Goal: Information Seeking & Learning: Learn about a topic

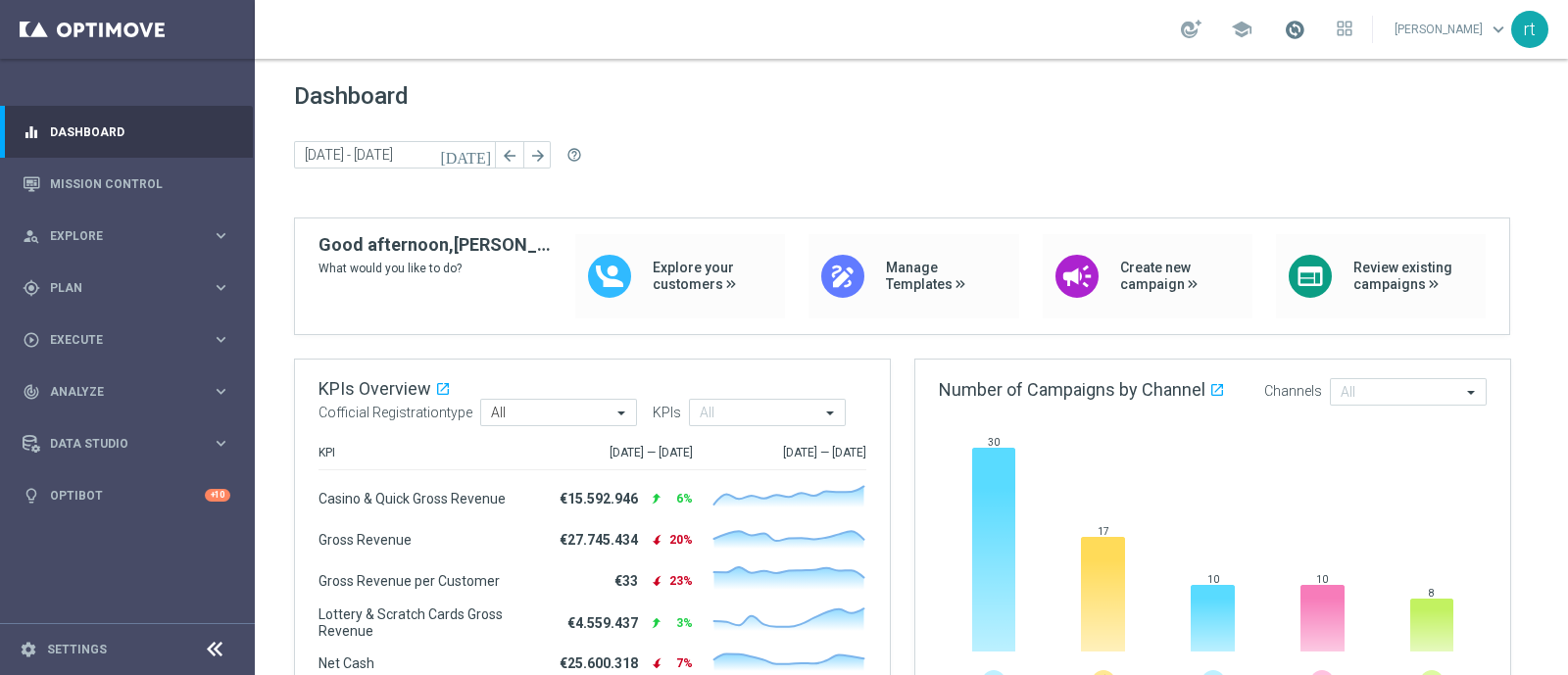
click at [1306, 31] on span at bounding box center [1295, 30] width 22 height 22
click at [82, 280] on div "gps_fixed Plan" at bounding box center [118, 288] width 190 height 18
click at [79, 325] on link "Target Groups" at bounding box center [127, 328] width 153 height 16
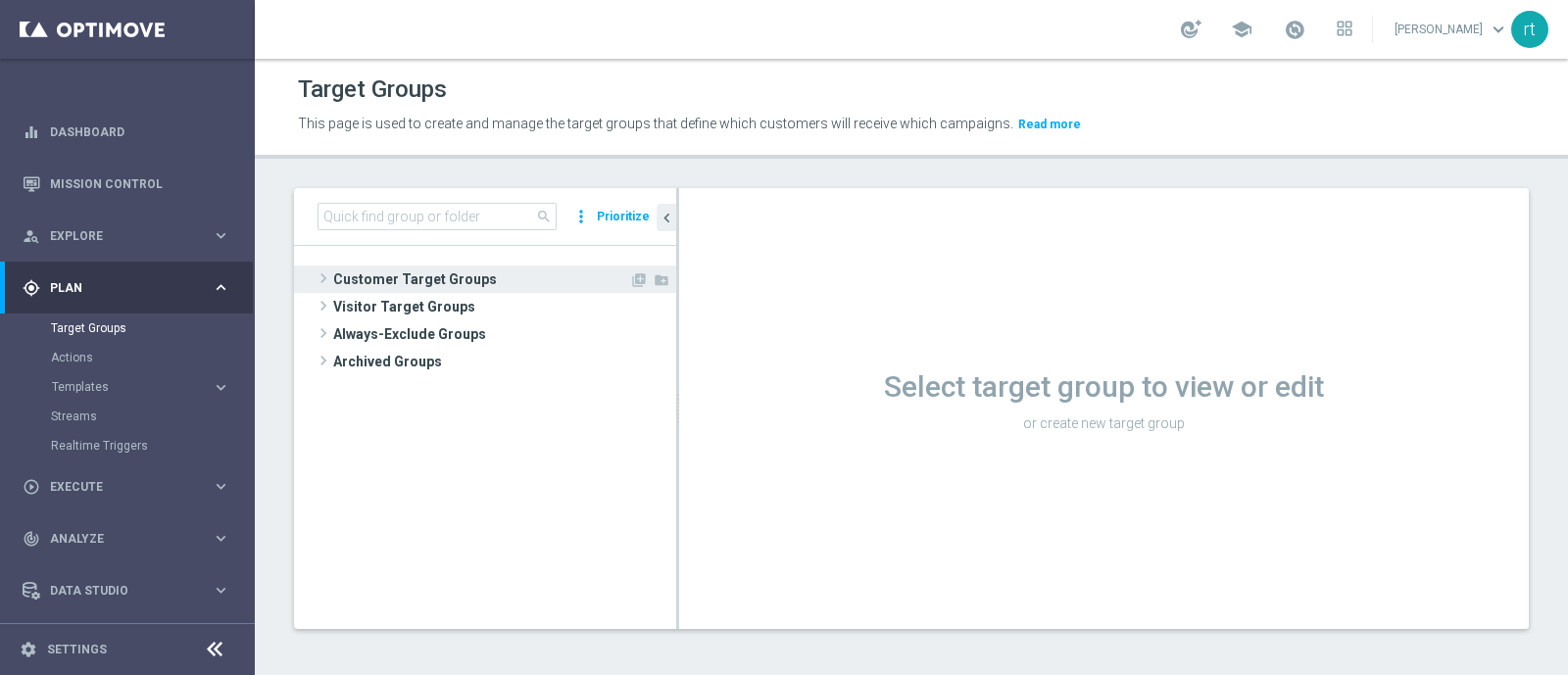
click at [412, 277] on span "Customer Target Groups" at bounding box center [481, 279] width 296 height 28
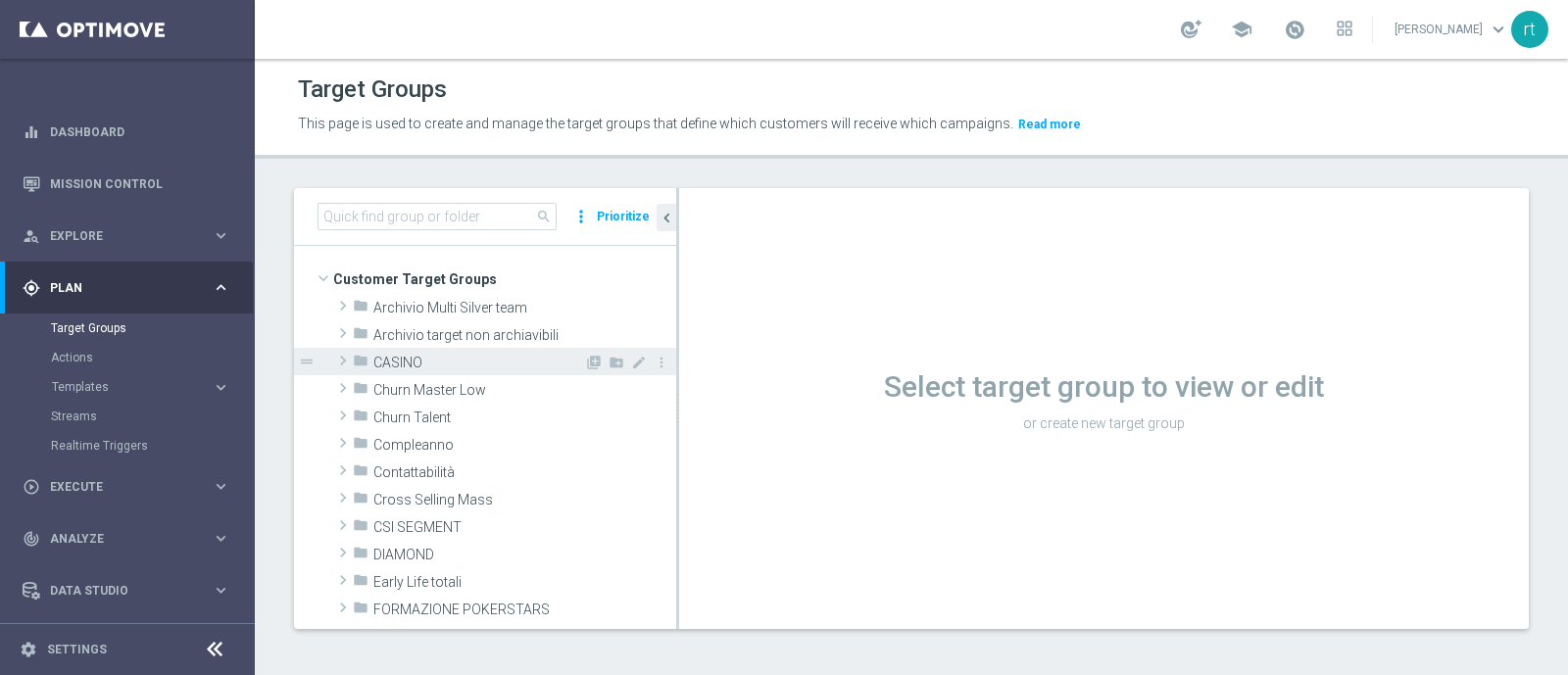
click at [408, 356] on span "CASINO" at bounding box center [478, 363] width 210 height 17
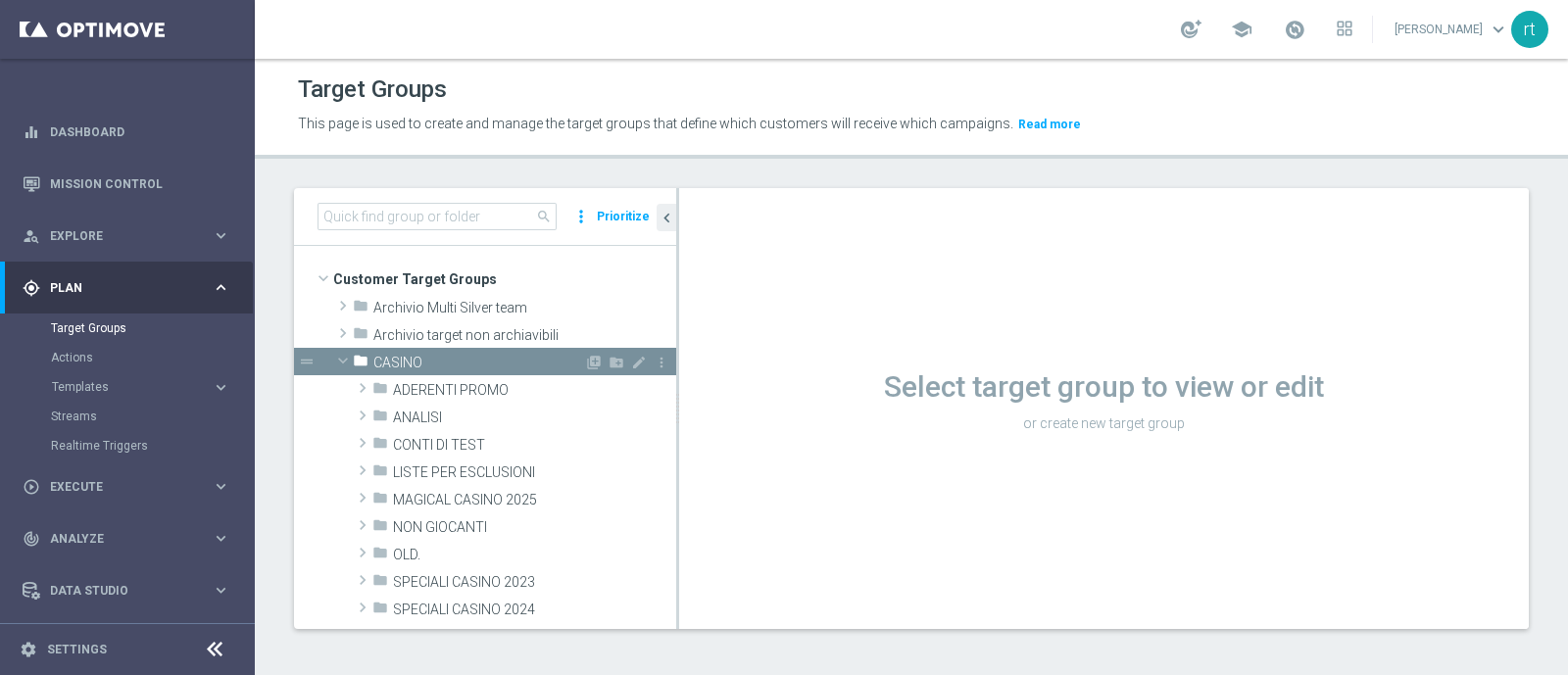
click at [408, 356] on span "CASINO" at bounding box center [478, 363] width 210 height 17
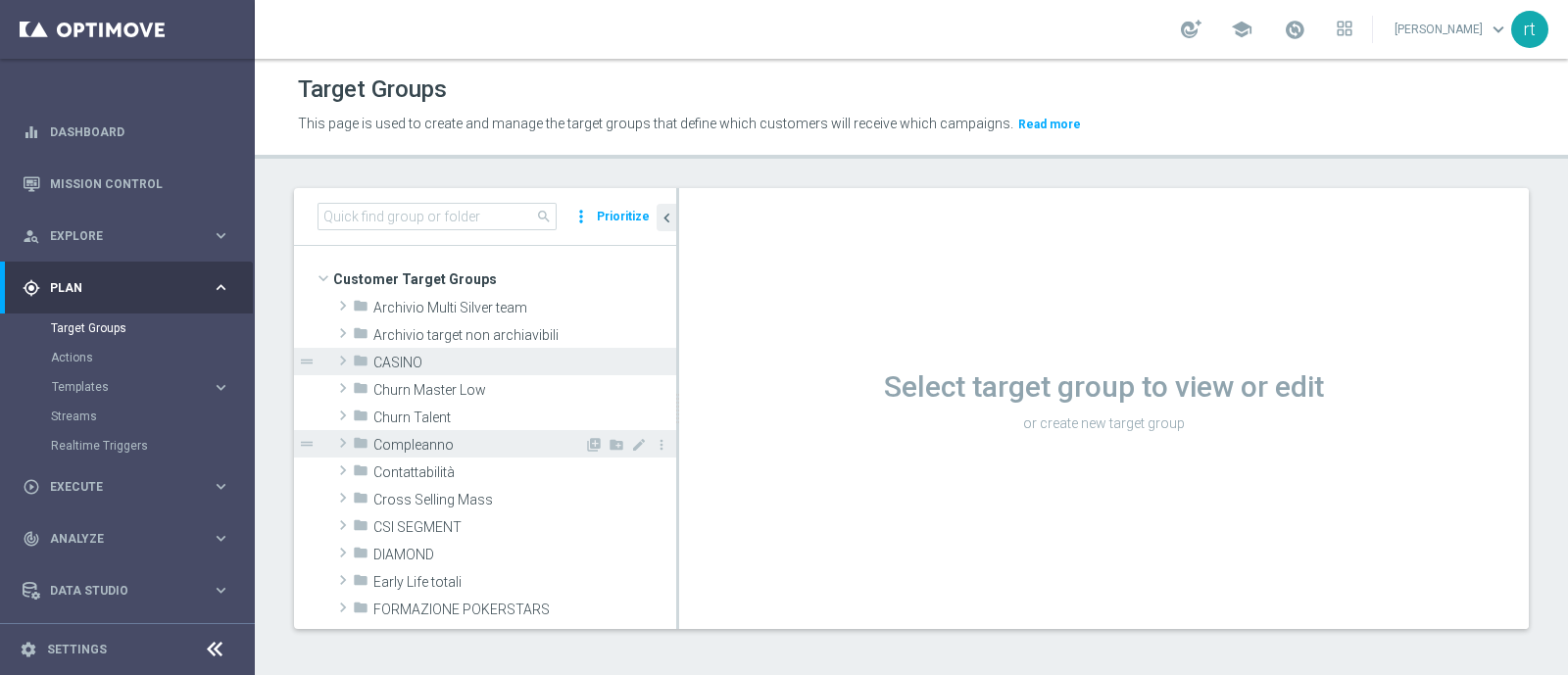
scroll to position [229, 0]
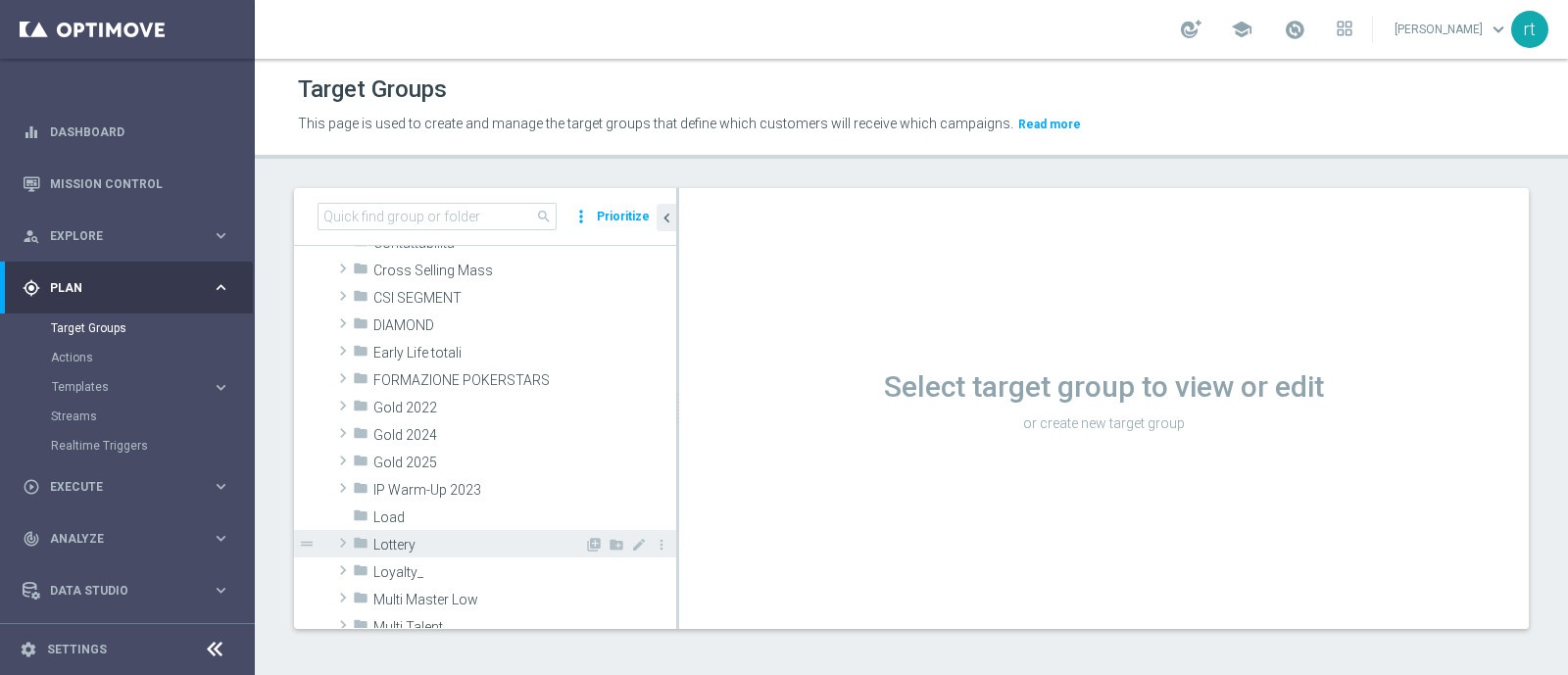
click at [403, 537] on span "Lottery" at bounding box center [478, 545] width 210 height 17
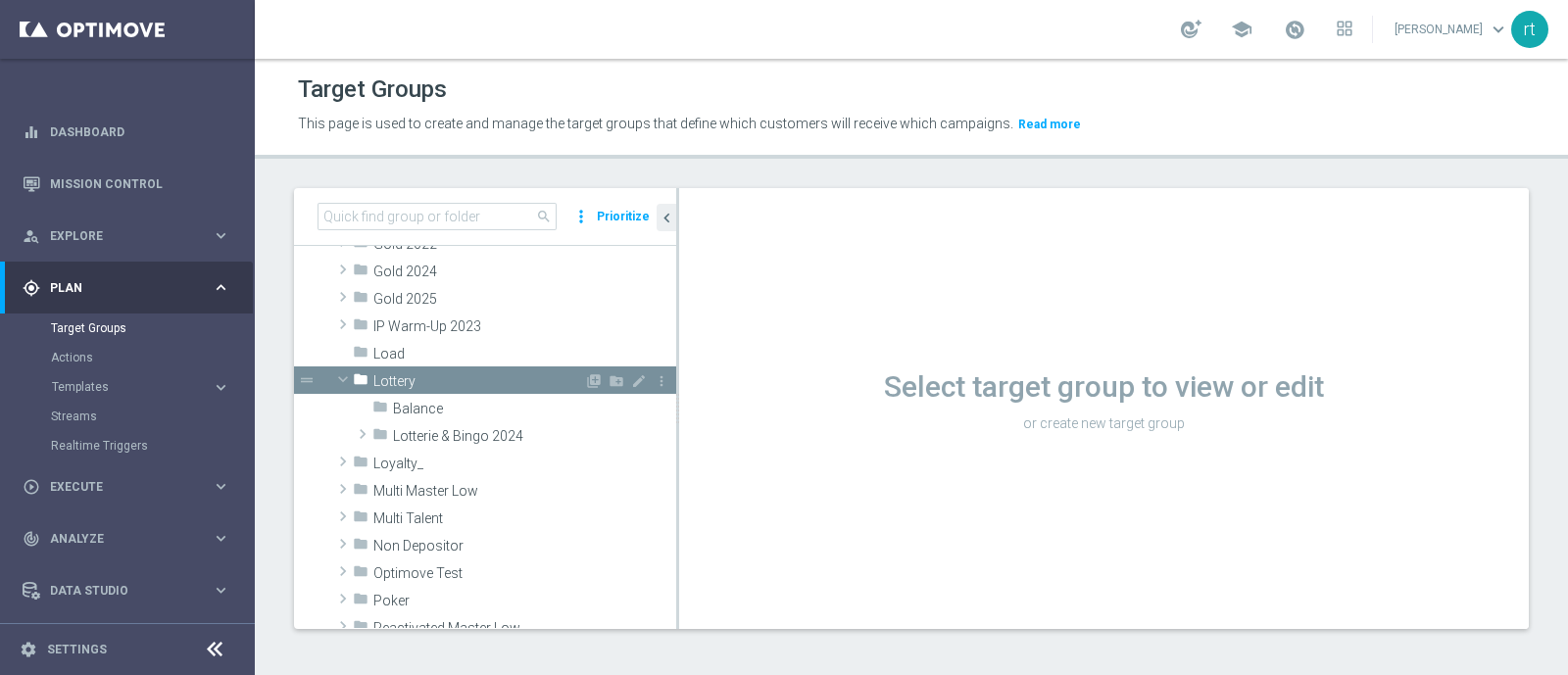
scroll to position [394, 0]
click at [444, 441] on span "Lotterie & Bingo 2024" at bounding box center [489, 435] width 192 height 17
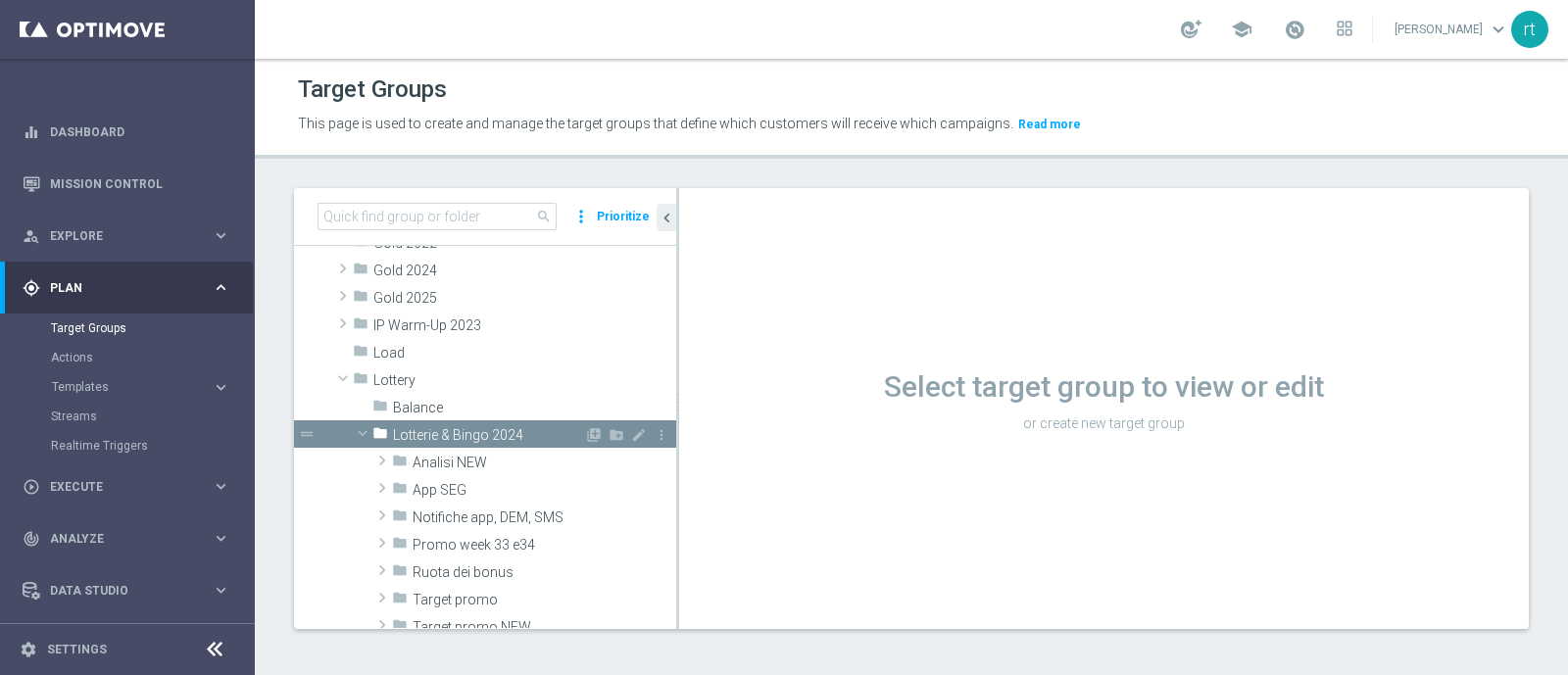
scroll to position [535, 0]
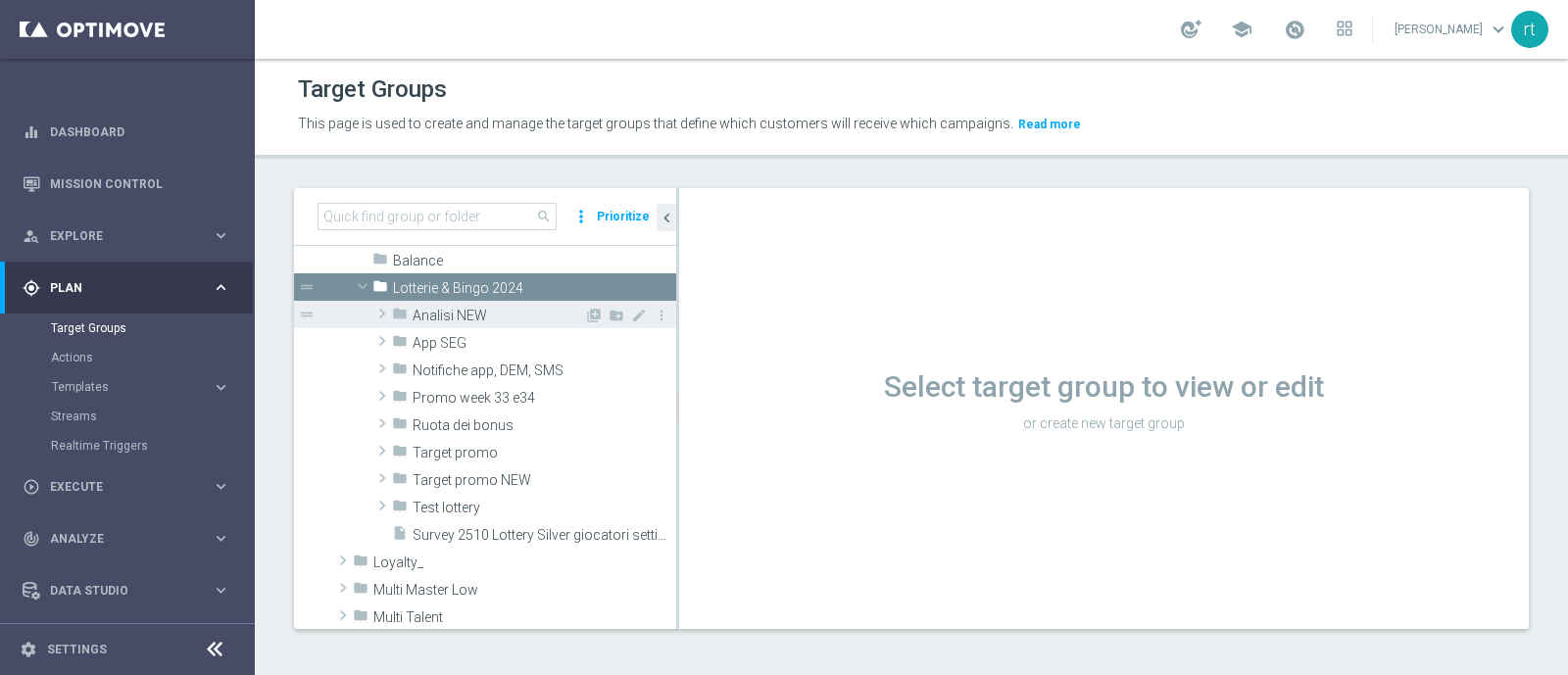
click at [462, 314] on span "Analisi NEW" at bounding box center [499, 316] width 172 height 17
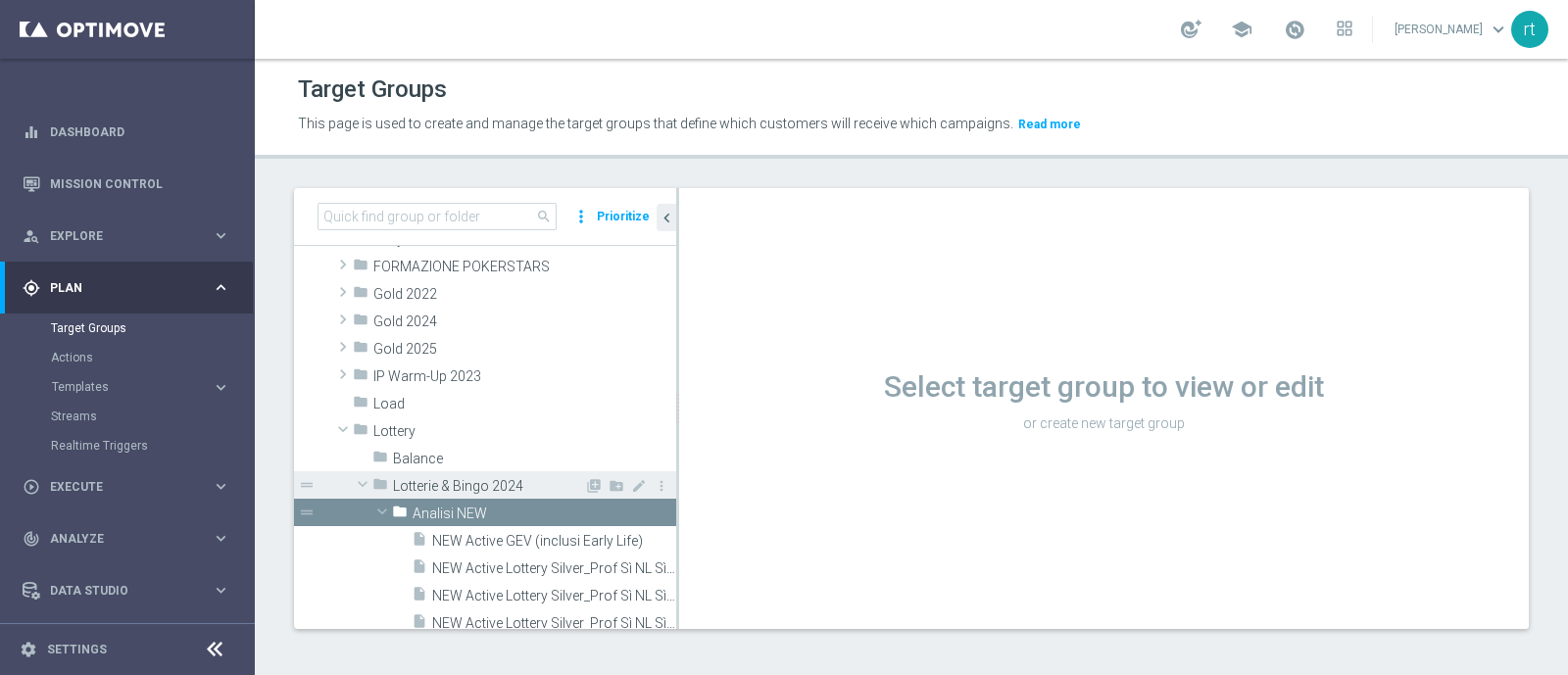
scroll to position [524, 0]
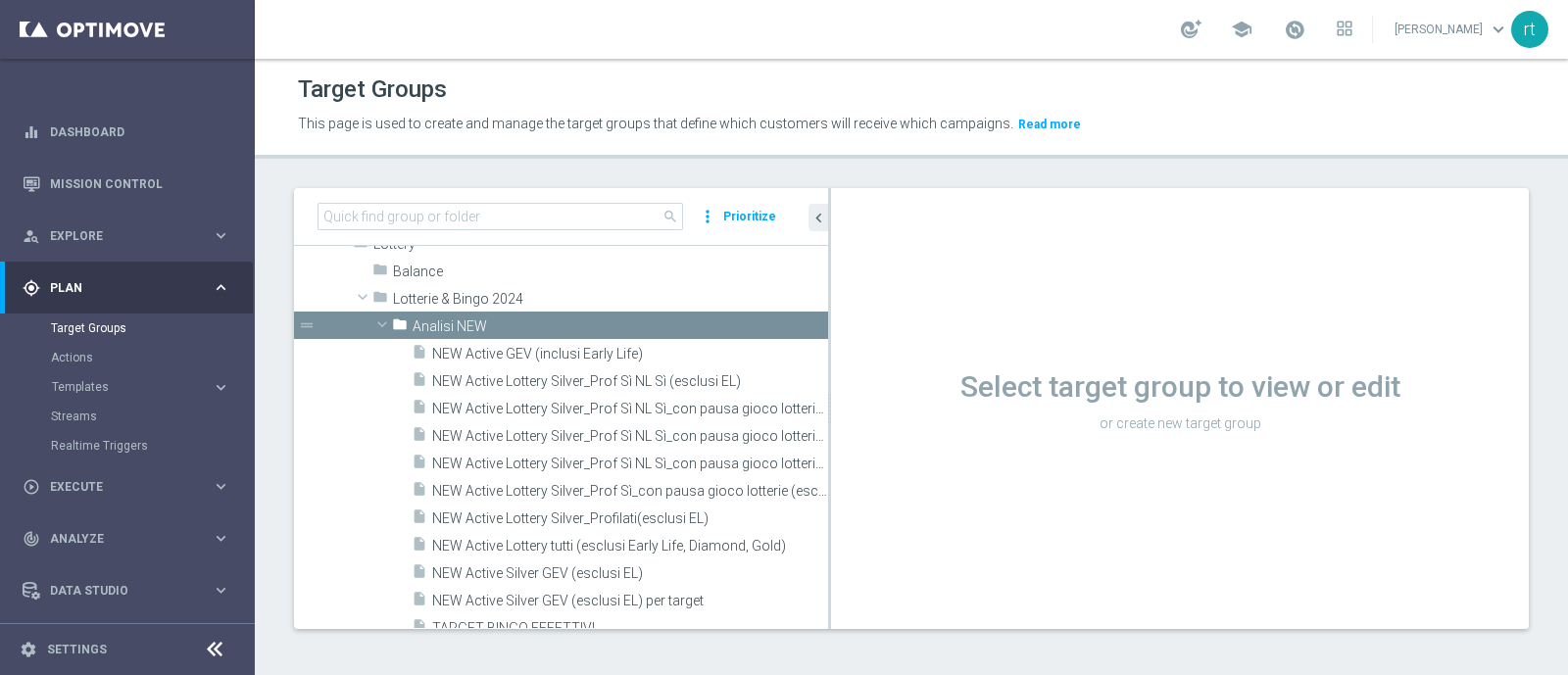
drag, startPoint x: 676, startPoint y: 484, endPoint x: 919, endPoint y: 470, distance: 243.4
click at [919, 470] on as-split "search more_vert Prioritize Customer Target Groups library_add create_new_folder" at bounding box center [912, 409] width 1235 height 441
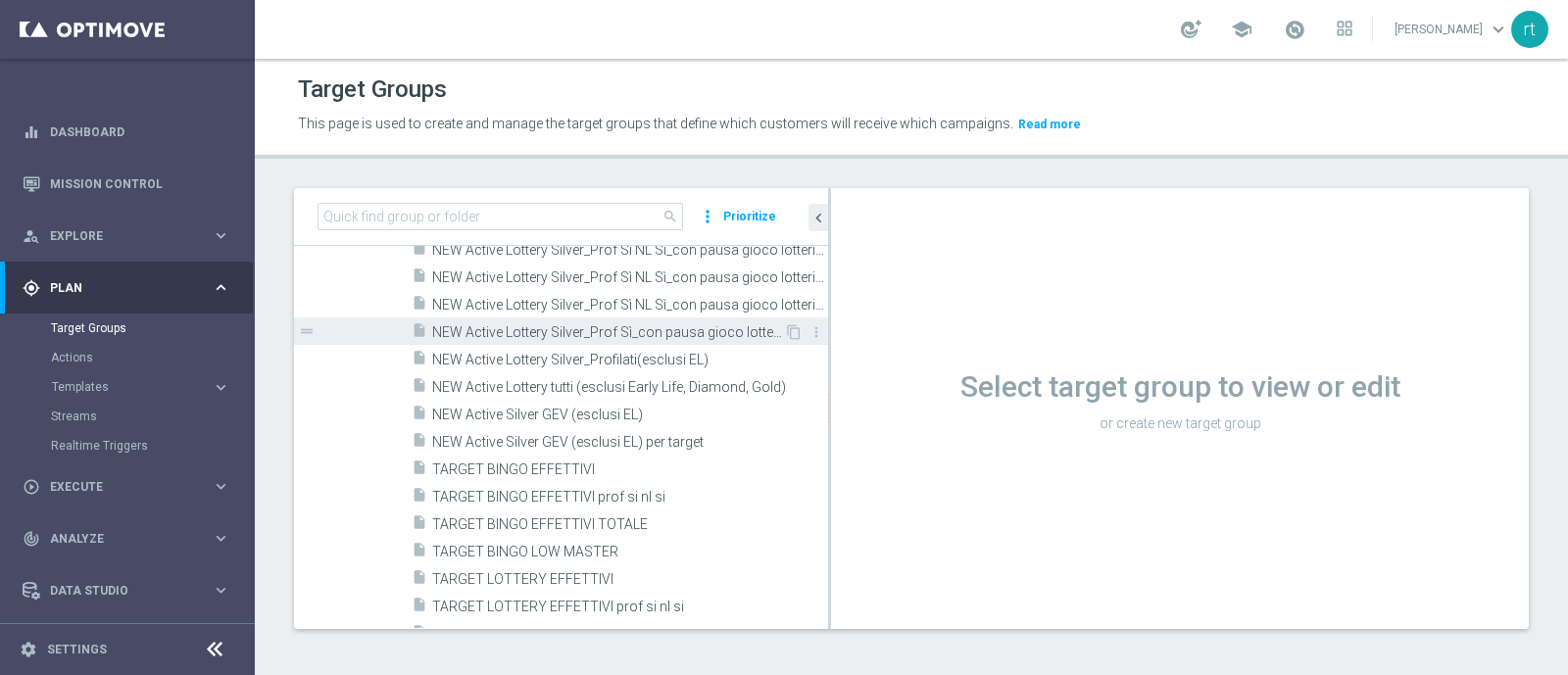
scroll to position [743, 0]
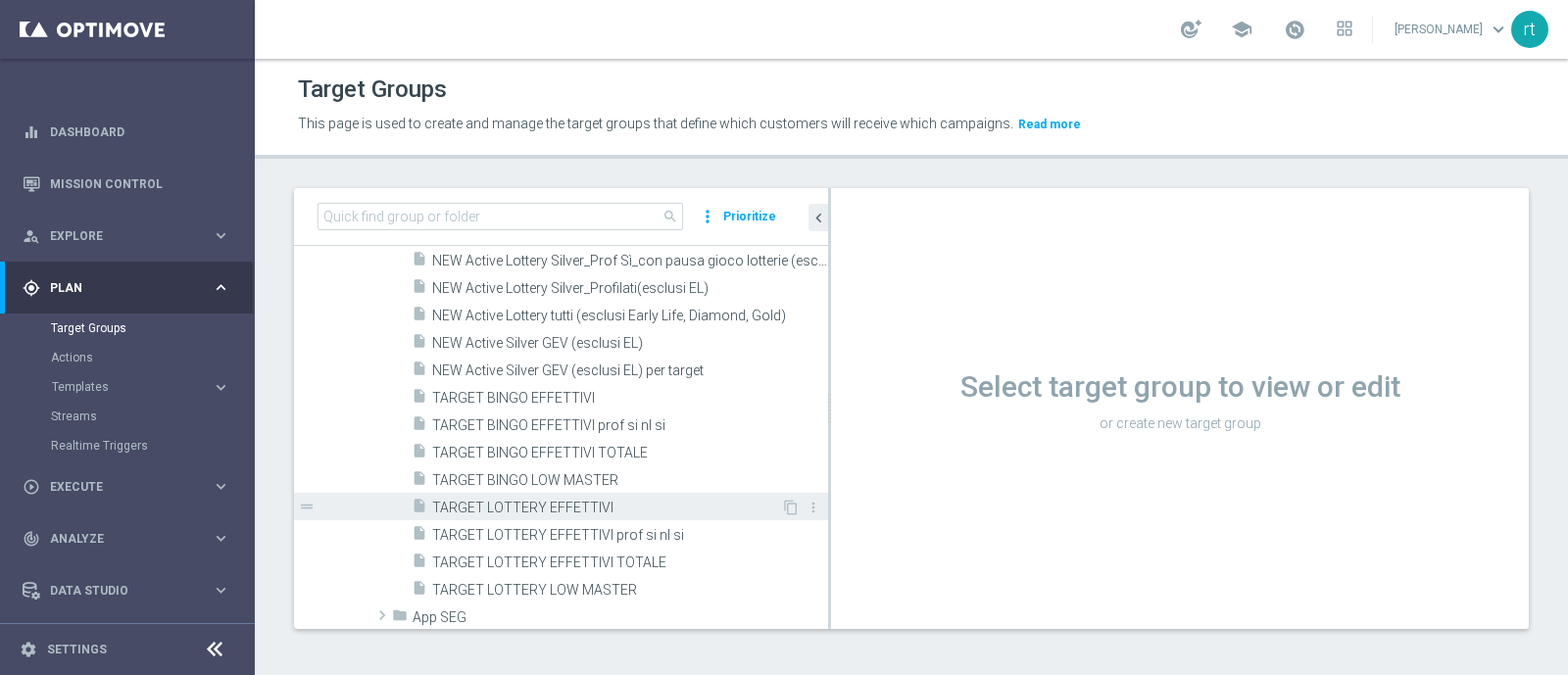
click at [535, 493] on div "insert_drive_file TARGET LOTTERY EFFETTIVI" at bounding box center [596, 506] width 369 height 28
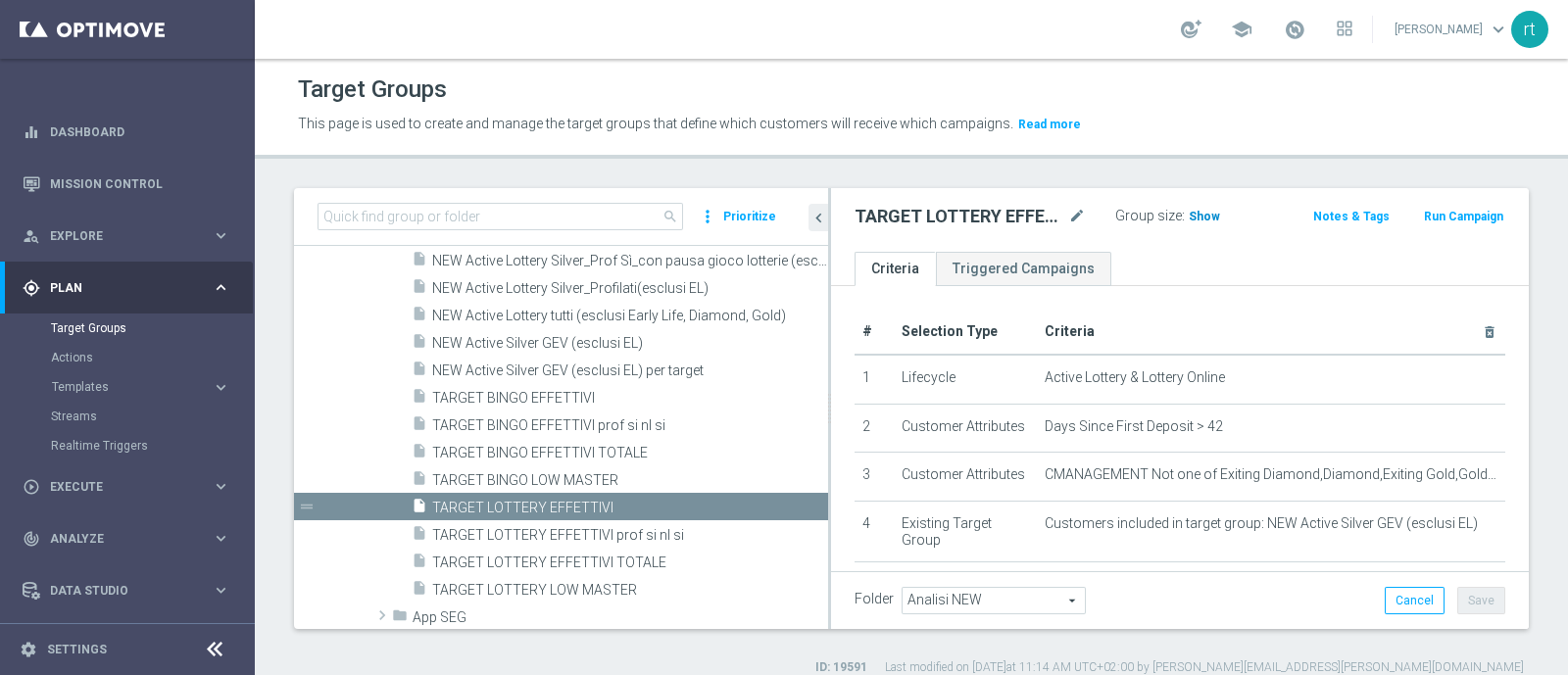
click at [1193, 212] on span "Show" at bounding box center [1204, 216] width 31 height 14
click at [1195, 212] on span "70,315" at bounding box center [1210, 218] width 41 height 19
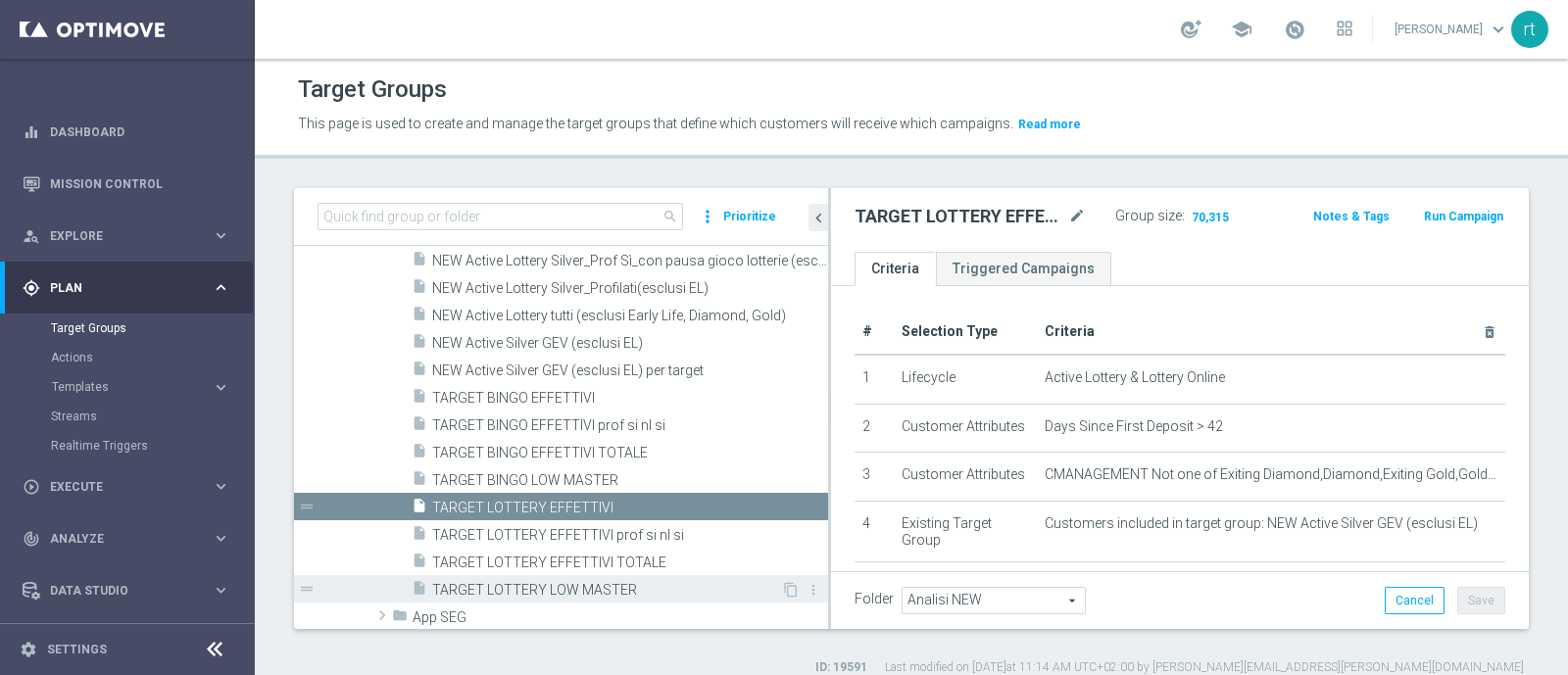
click at [520, 590] on span "TARGET LOTTERY LOW MASTER" at bounding box center [606, 590] width 349 height 17
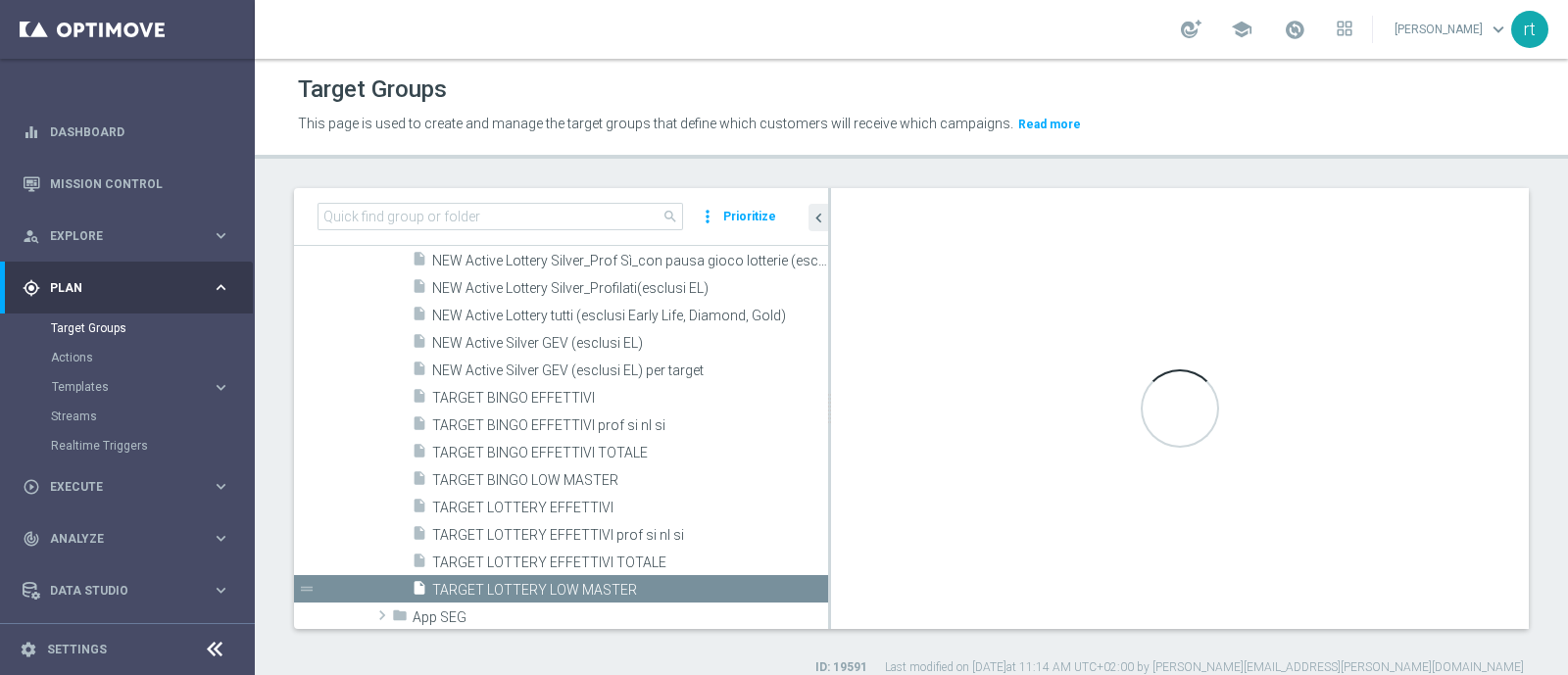
type textarea "(1 and 2 and 3 and 4 and 5 and 6 and 7 and 8 and 12 and 13 and (11 or (9 and 10…"
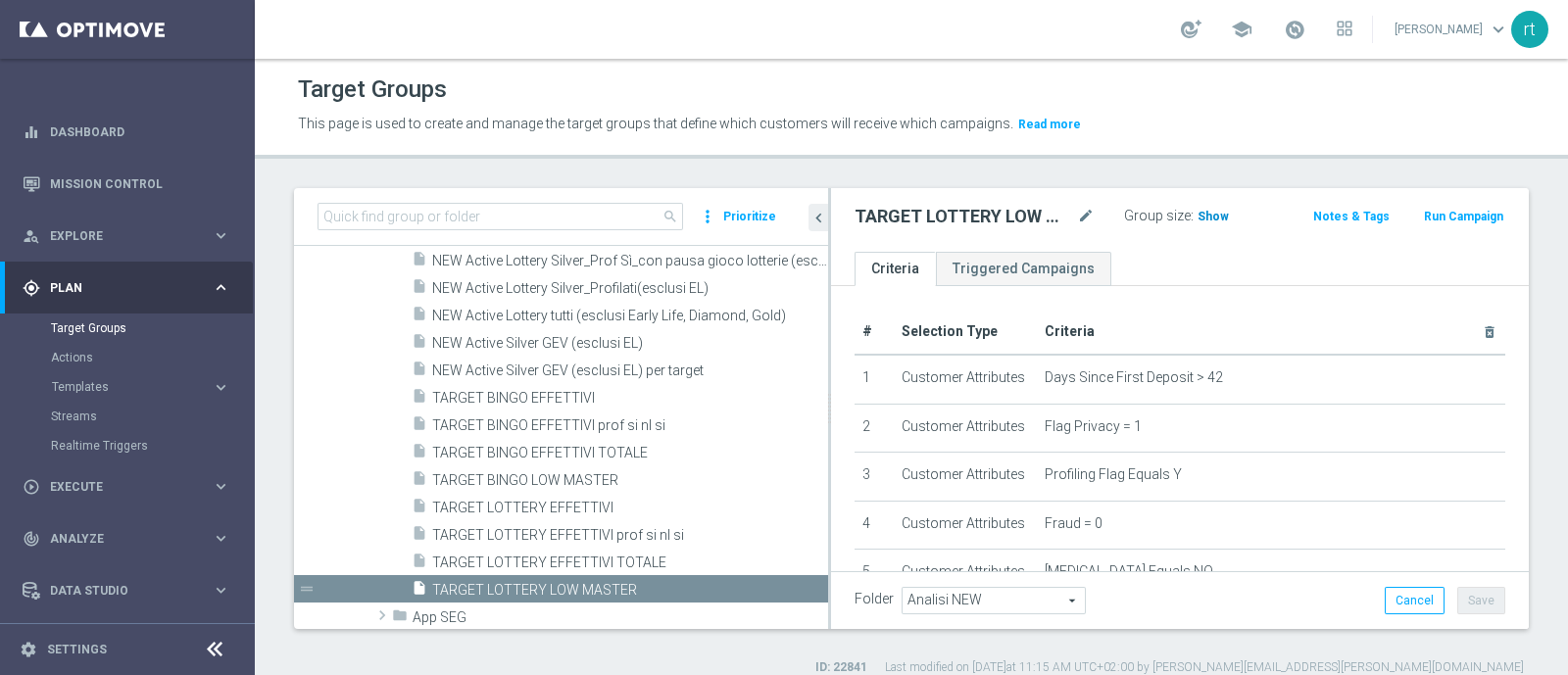
click at [1198, 212] on span "Show" at bounding box center [1213, 216] width 31 height 14
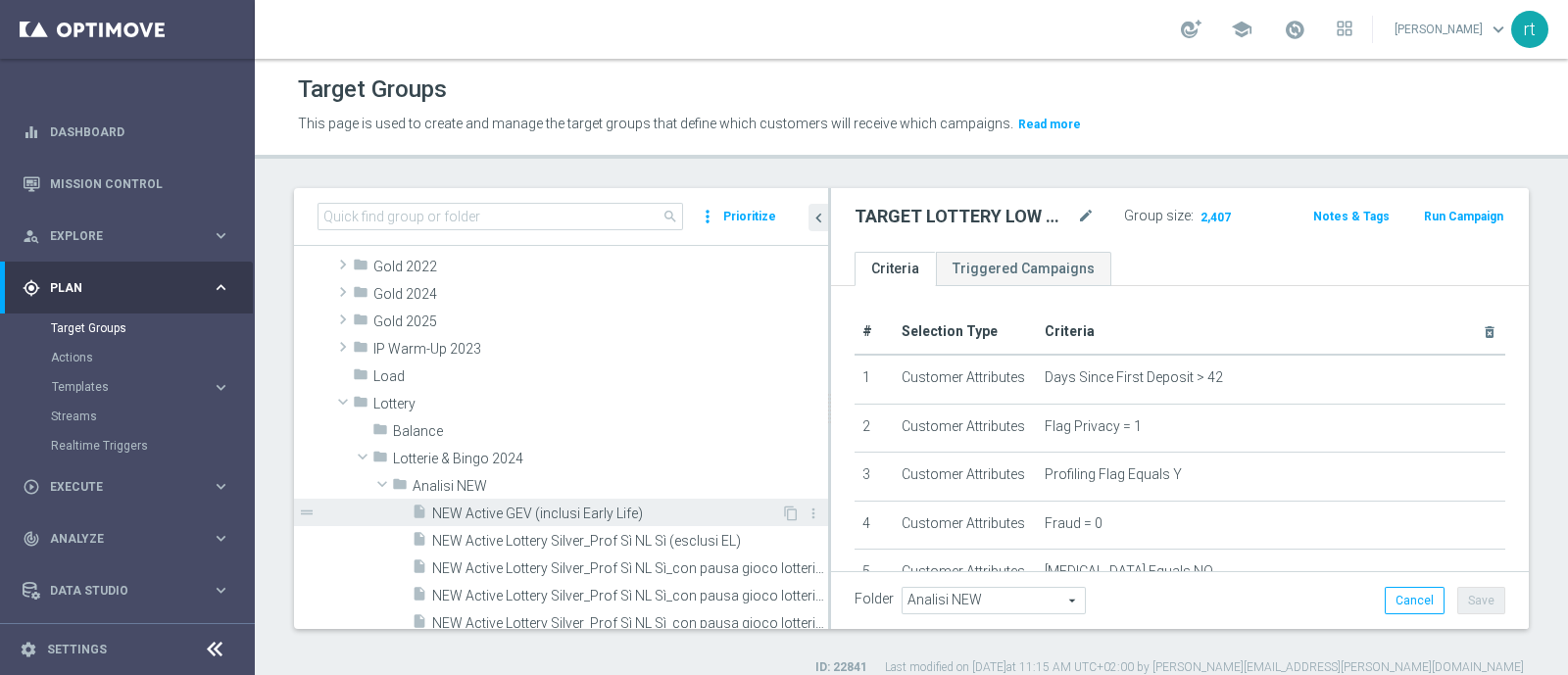
scroll to position [699, 0]
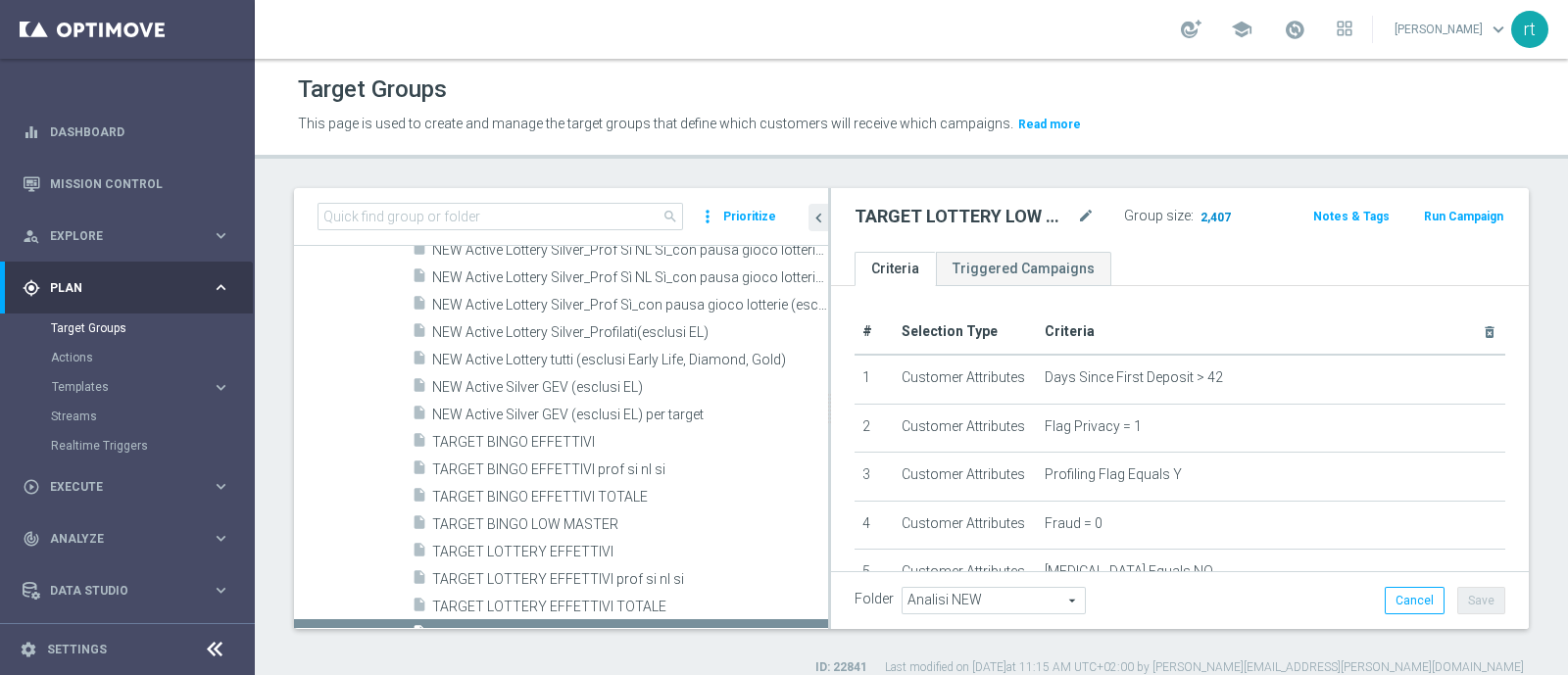
click at [1210, 212] on span "2,407" at bounding box center [1216, 218] width 34 height 19
click at [851, 56] on div "school roberto tucci keyboard_arrow_down rt" at bounding box center [912, 29] width 1314 height 59
click at [1306, 36] on span at bounding box center [1295, 30] width 22 height 22
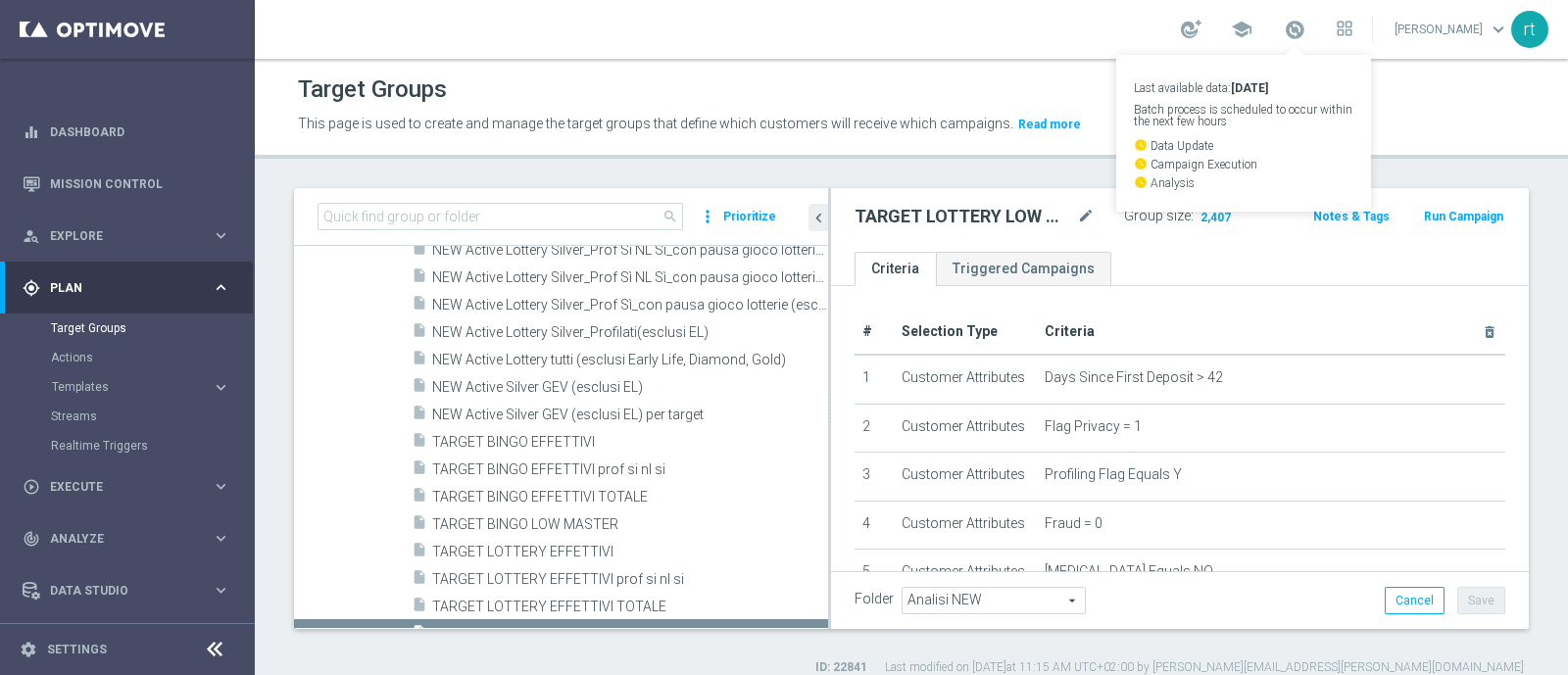
click at [1079, 35] on div "school Last available data: 20 Sep 2025 Batch process is scheduled to occur wit…" at bounding box center [912, 29] width 1314 height 59
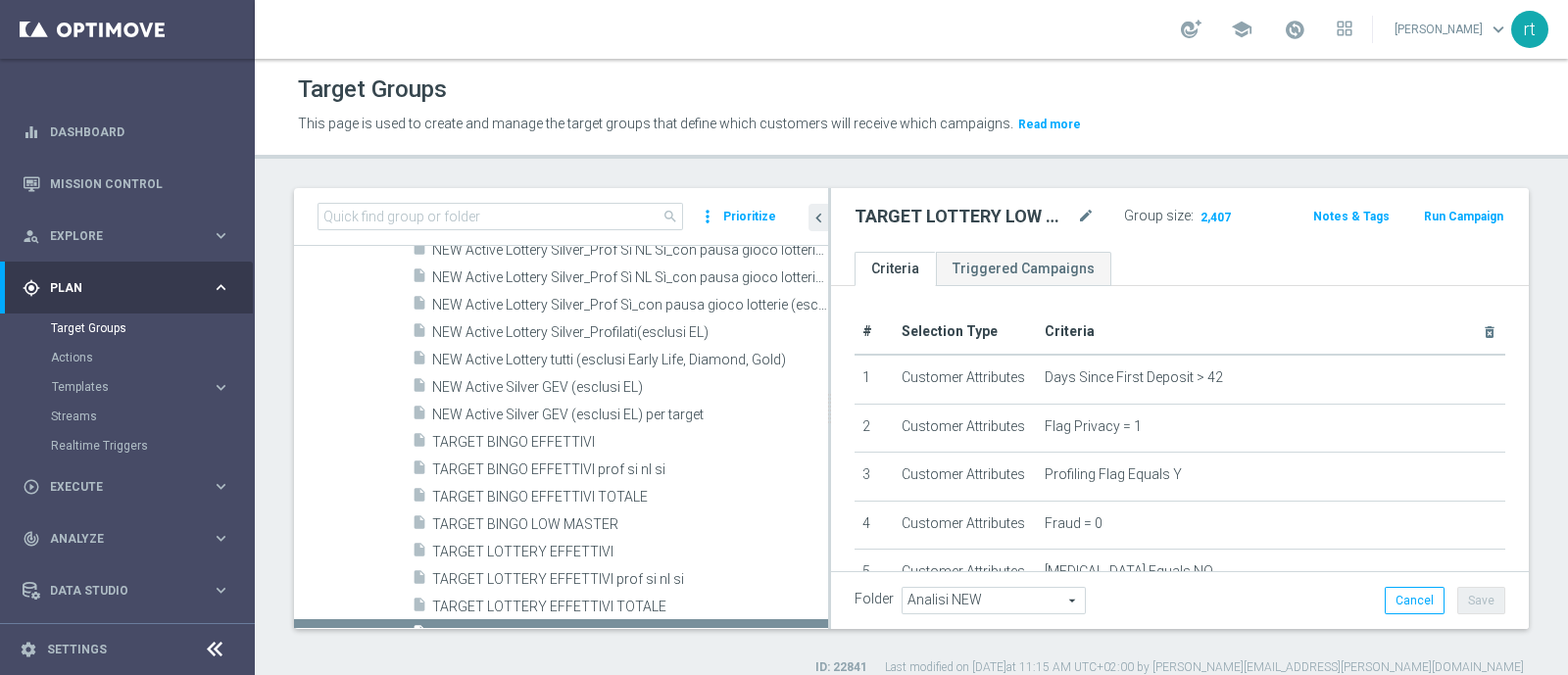
click at [1051, 46] on div "school roberto tucci keyboard_arrow_down rt" at bounding box center [912, 29] width 1314 height 59
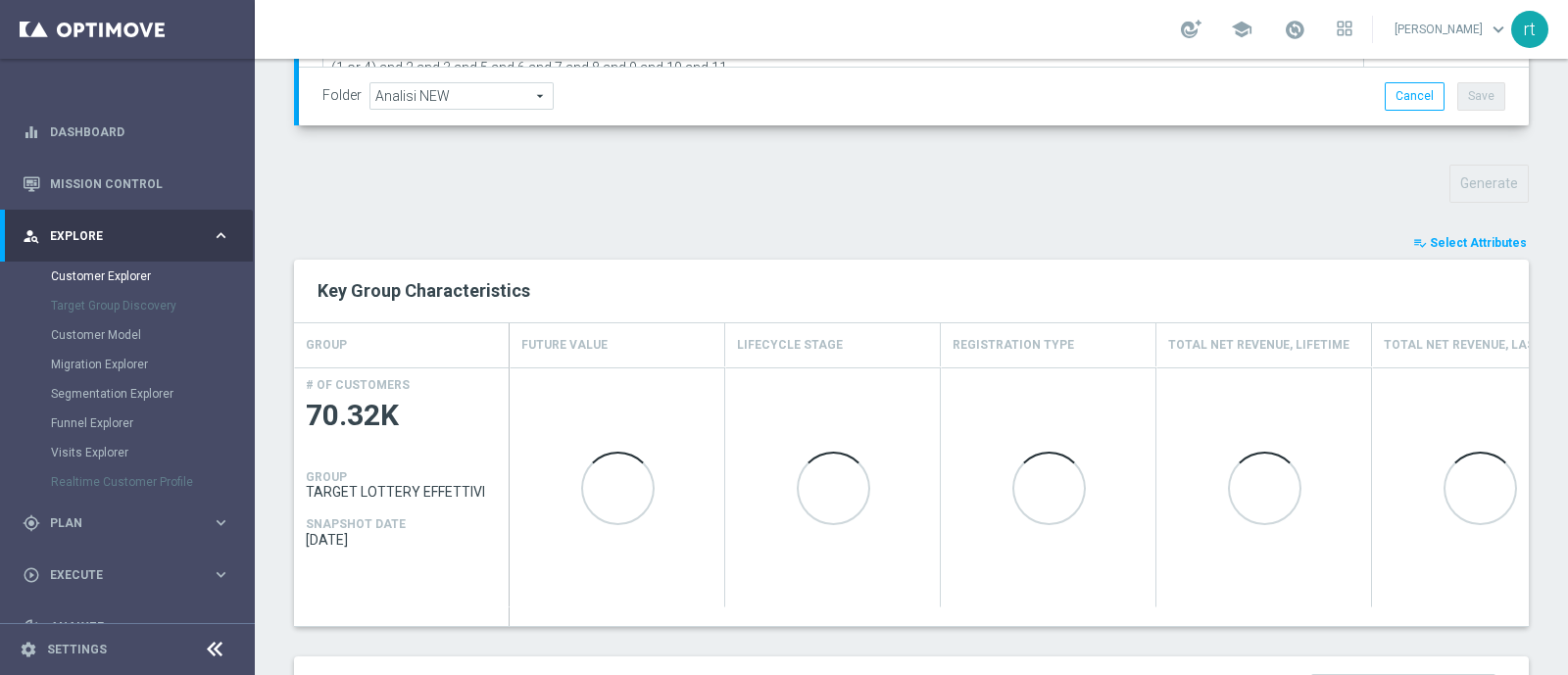
scroll to position [608, 0]
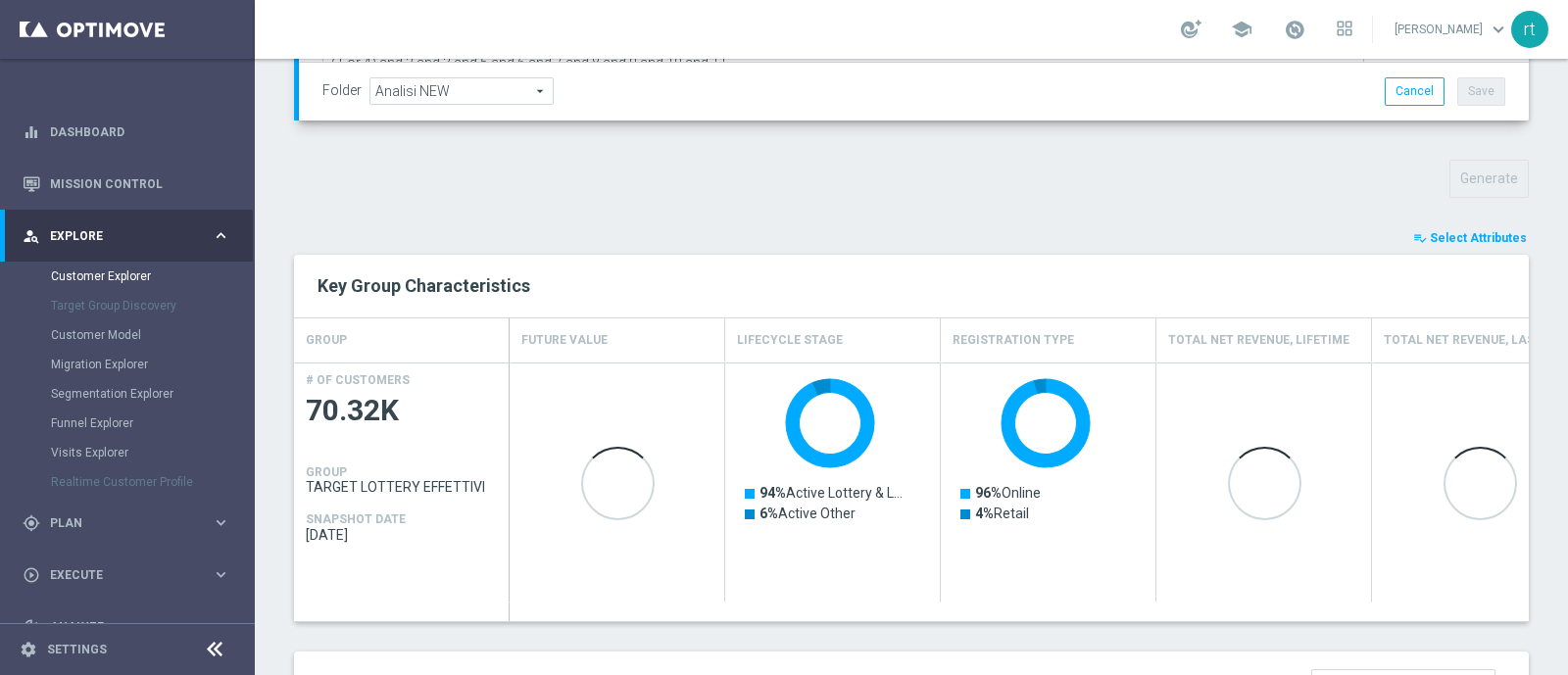
click at [1441, 231] on span "Select Attributes" at bounding box center [1478, 238] width 97 height 14
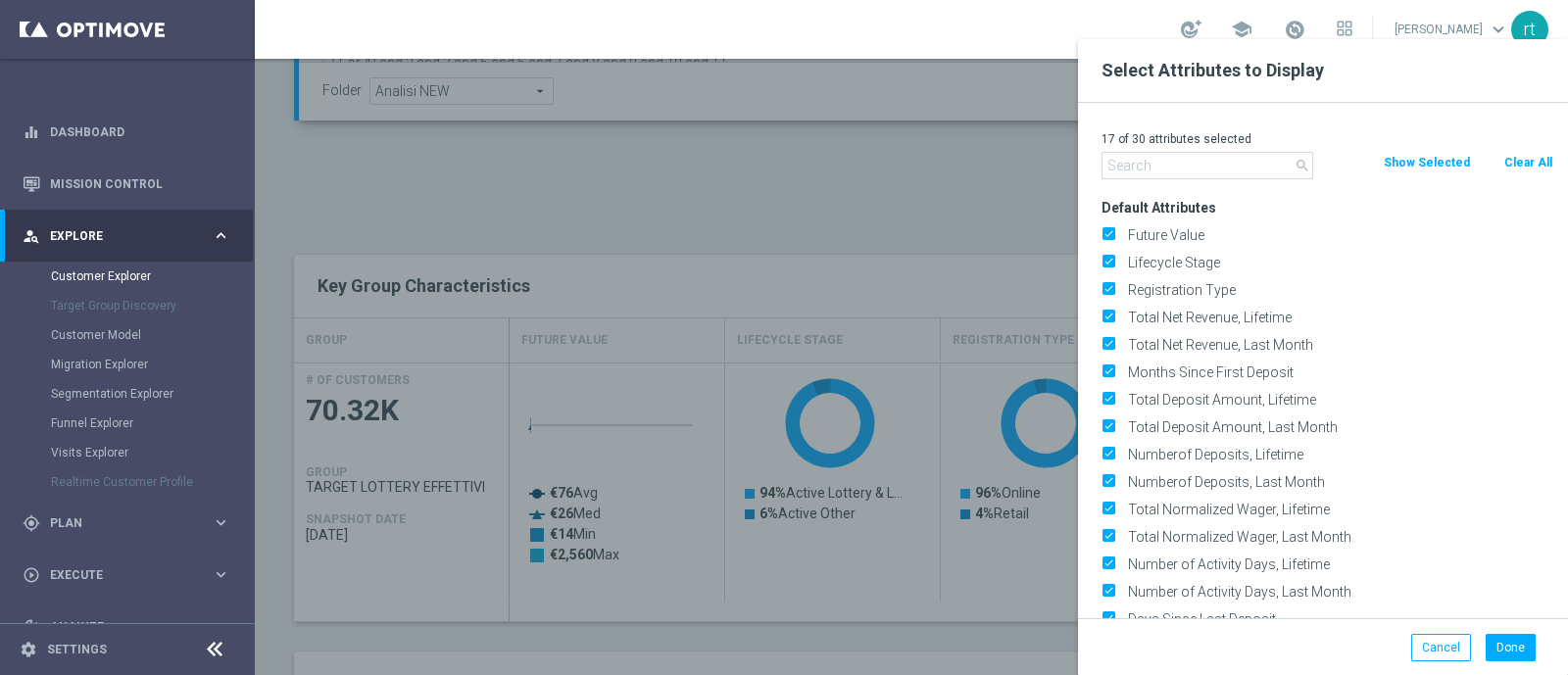
click at [1515, 159] on button "Clear All" at bounding box center [1528, 163] width 52 height 22
checkbox input "false"
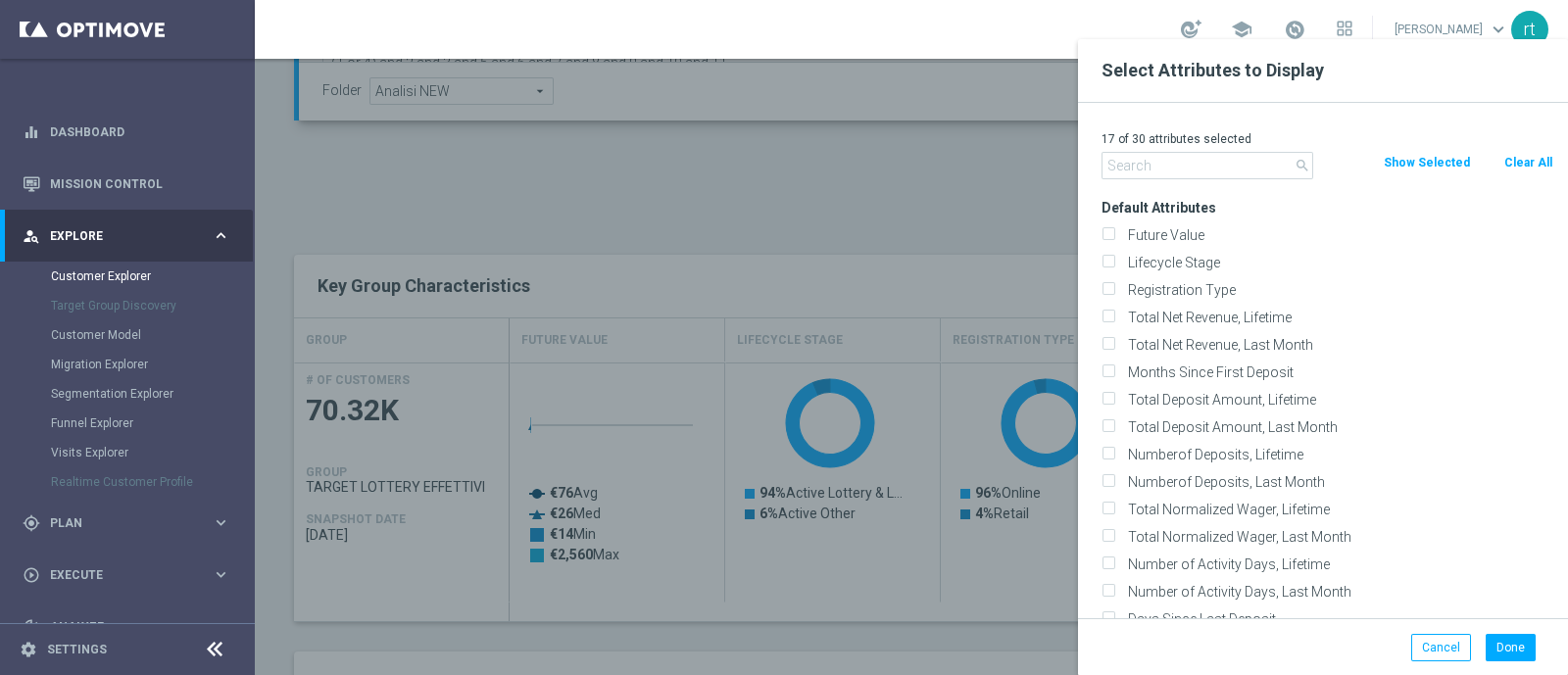
checkbox input "false"
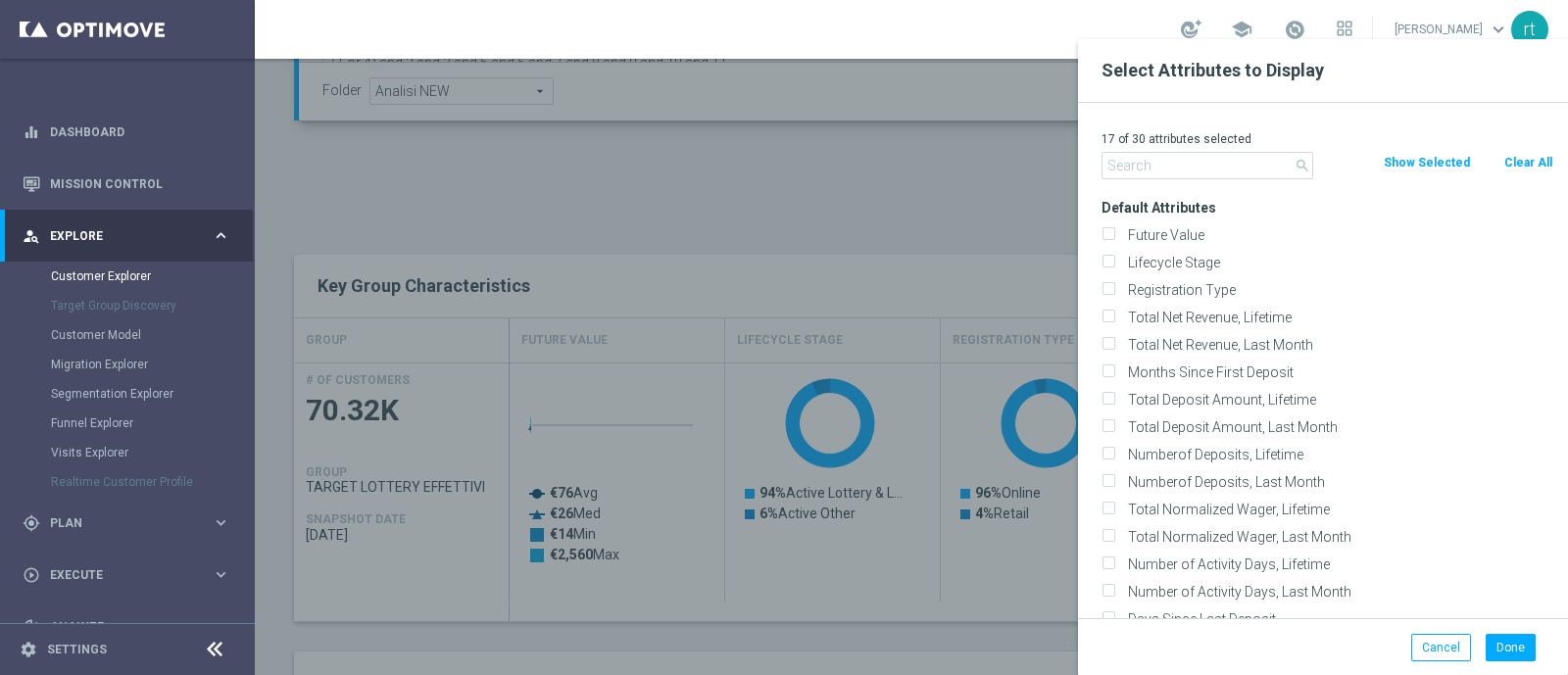
checkbox input "false"
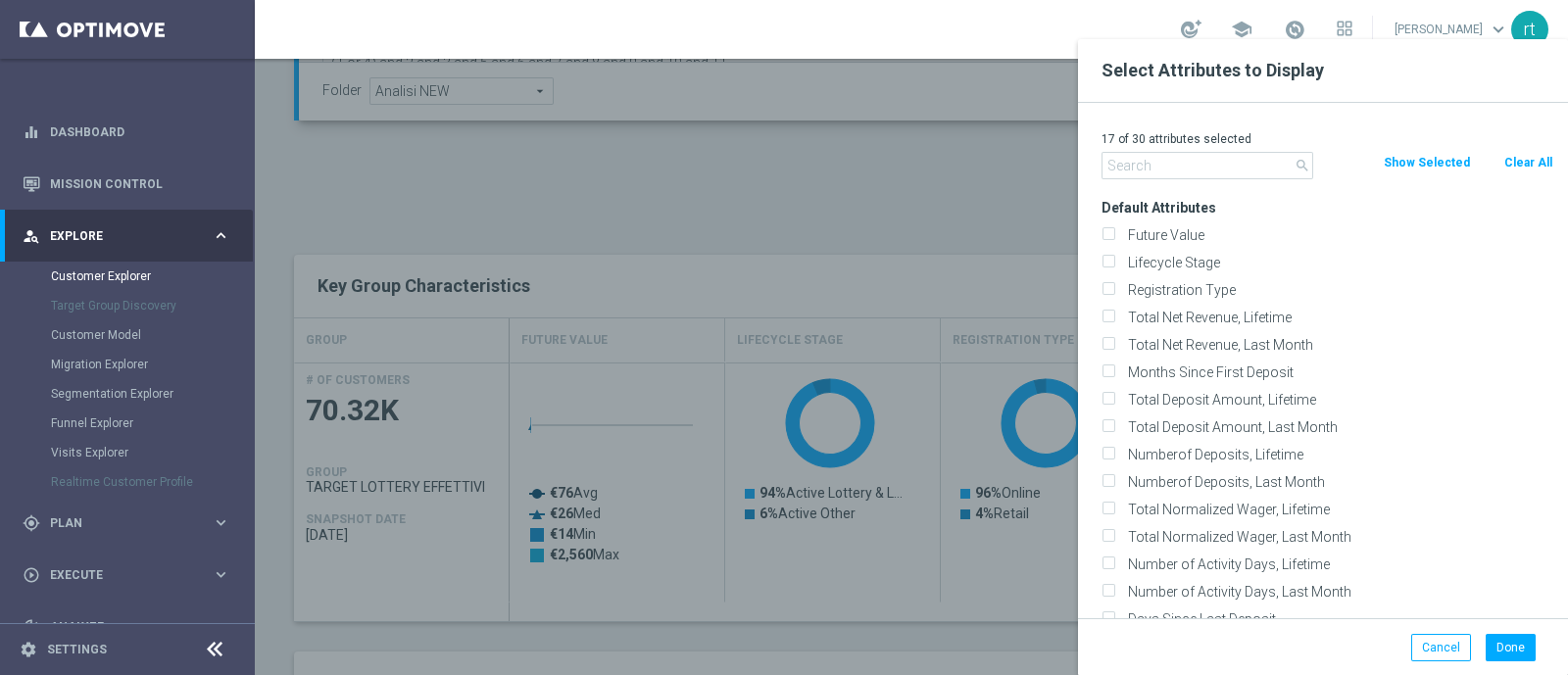
checkbox input "false"
click at [1166, 266] on label "Lifecycle Stage" at bounding box center [1337, 263] width 432 height 18
click at [1114, 266] on input "Lifecycle Stage" at bounding box center [1108, 264] width 13 height 13
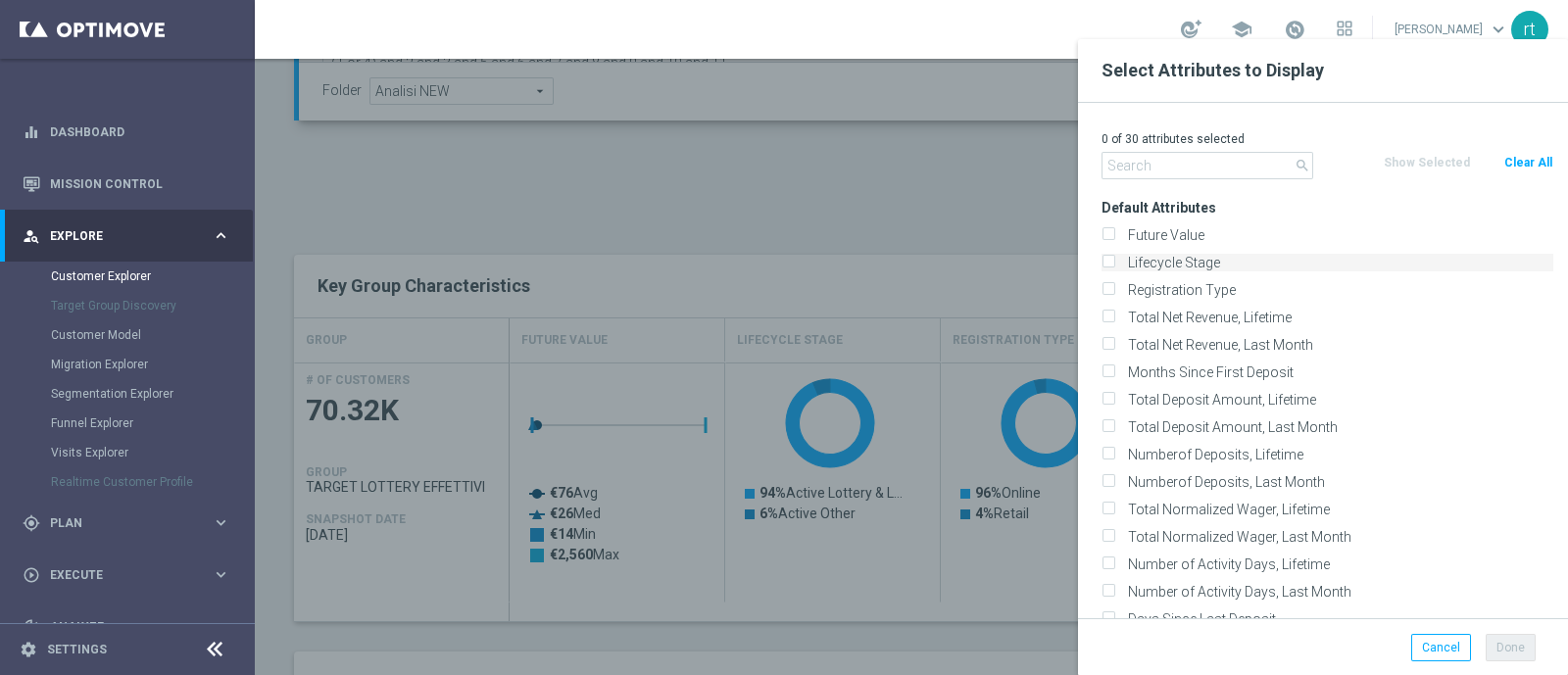
checkbox input "true"
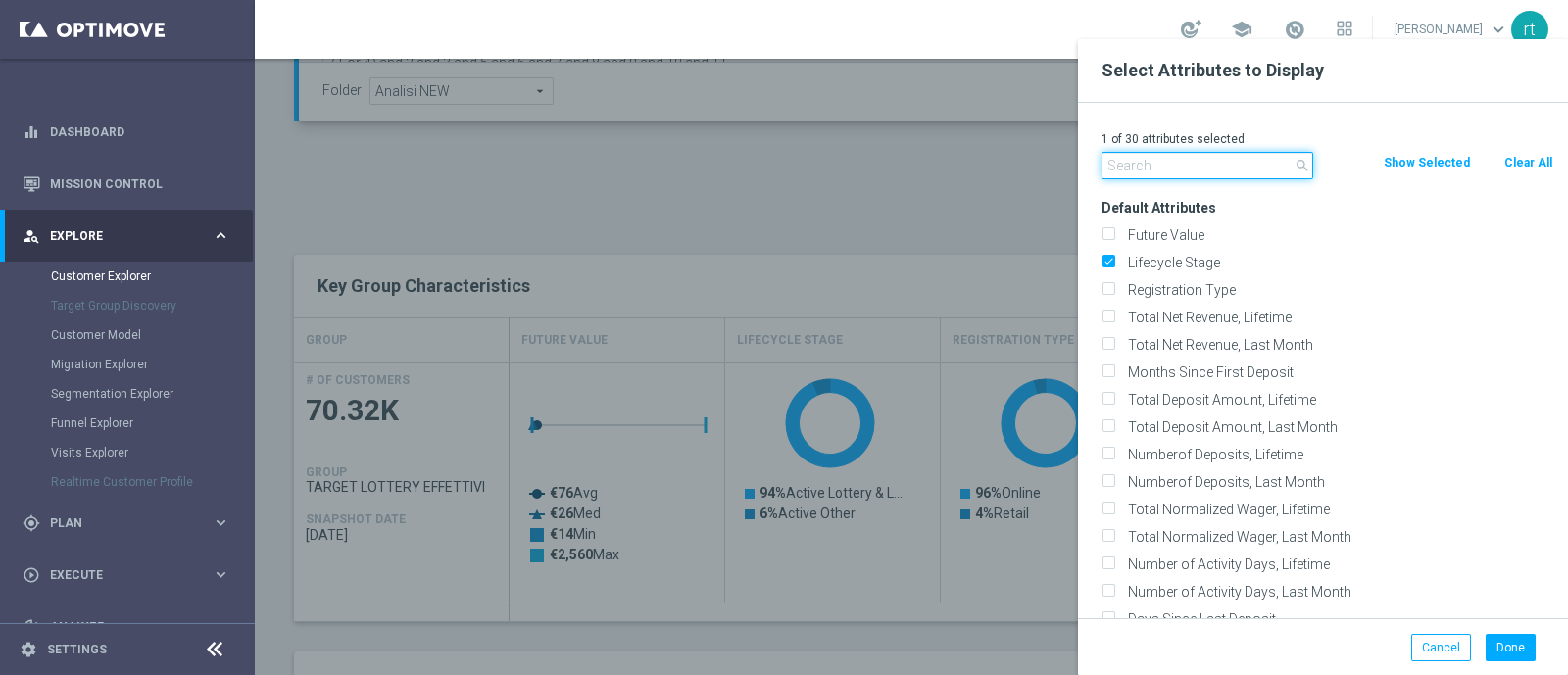
click at [1162, 168] on input "text" at bounding box center [1208, 166] width 211 height 28
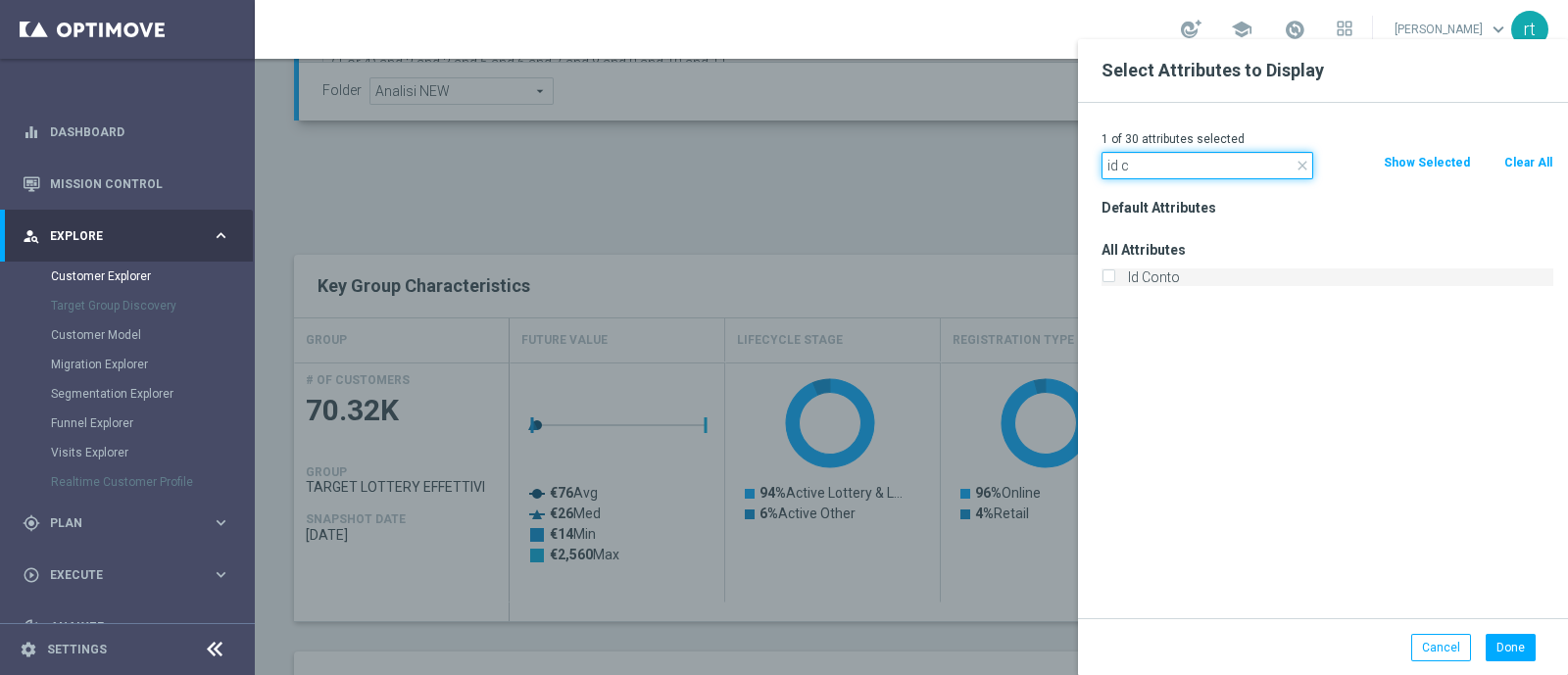
type input "id c"
click at [1156, 268] on label "Id Conto" at bounding box center [1337, 277] width 432 height 18
click at [1114, 273] on input "Id Conto" at bounding box center [1108, 279] width 13 height 13
checkbox input "true"
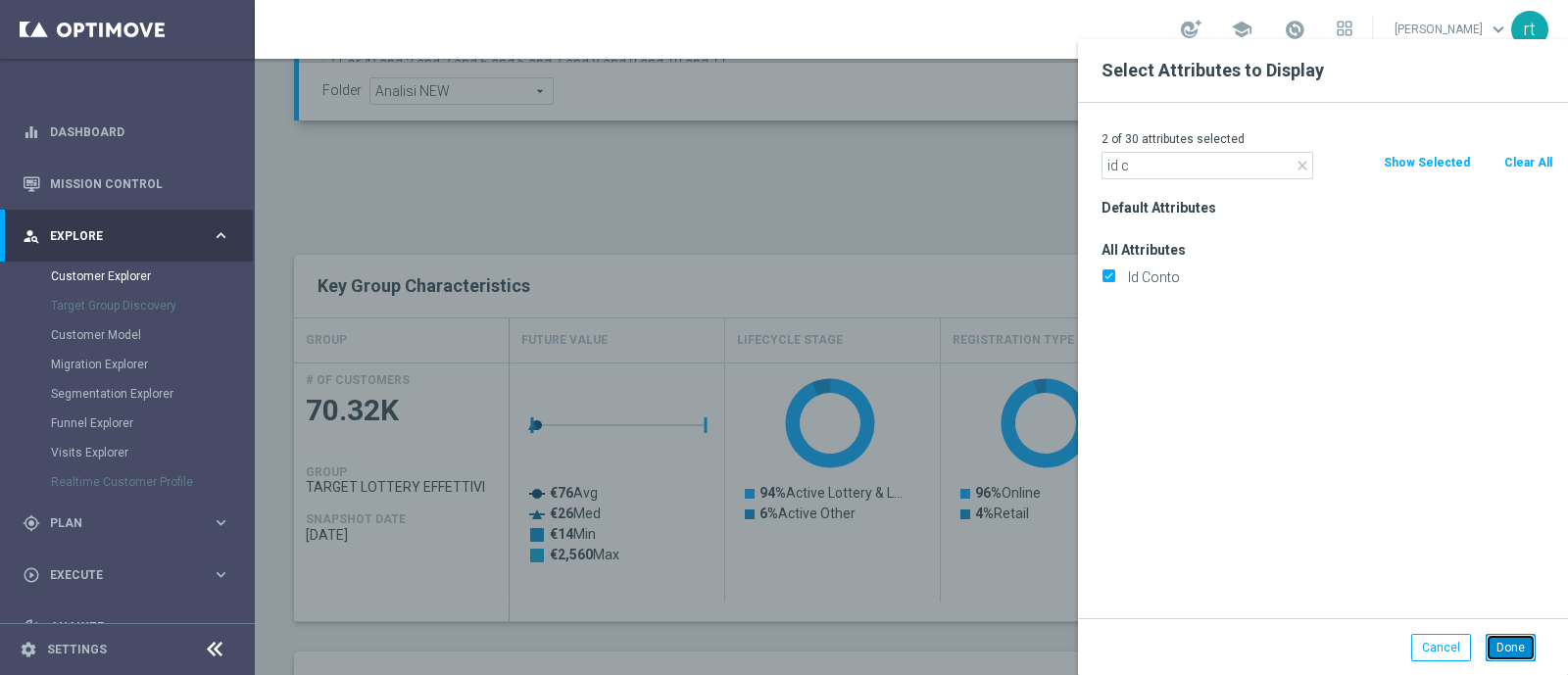
click at [1502, 638] on button "Done" at bounding box center [1511, 648] width 50 height 28
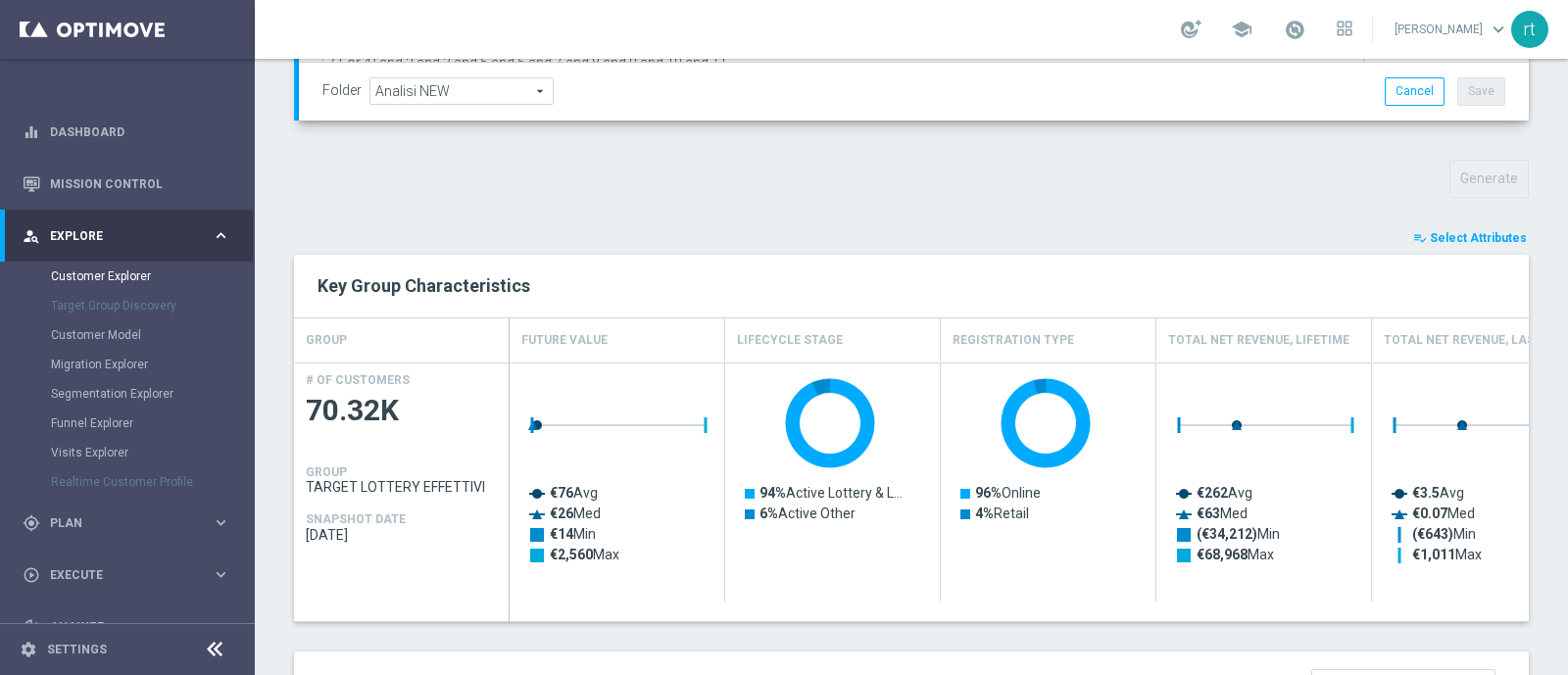
type input "Search"
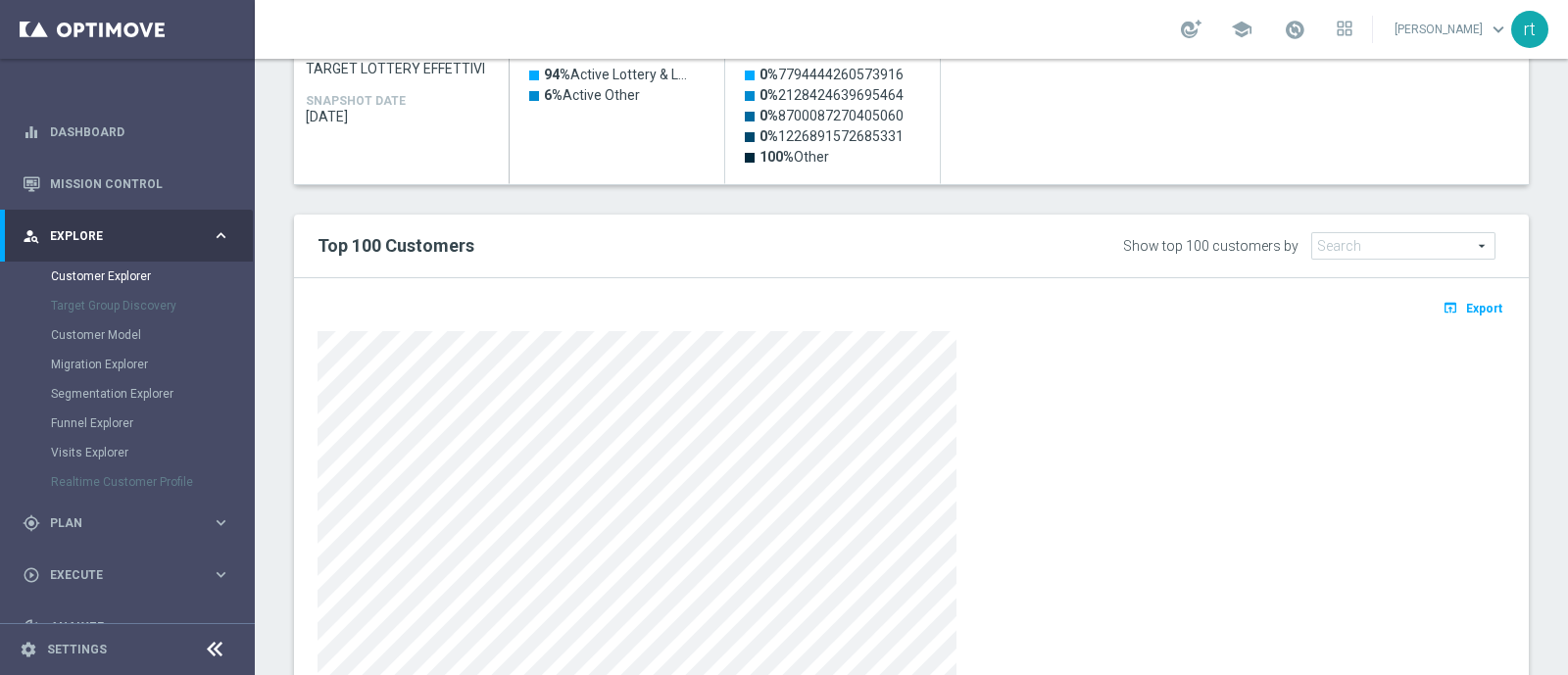
scroll to position [1029, 0]
click at [1466, 305] on span "Export" at bounding box center [1484, 307] width 36 height 14
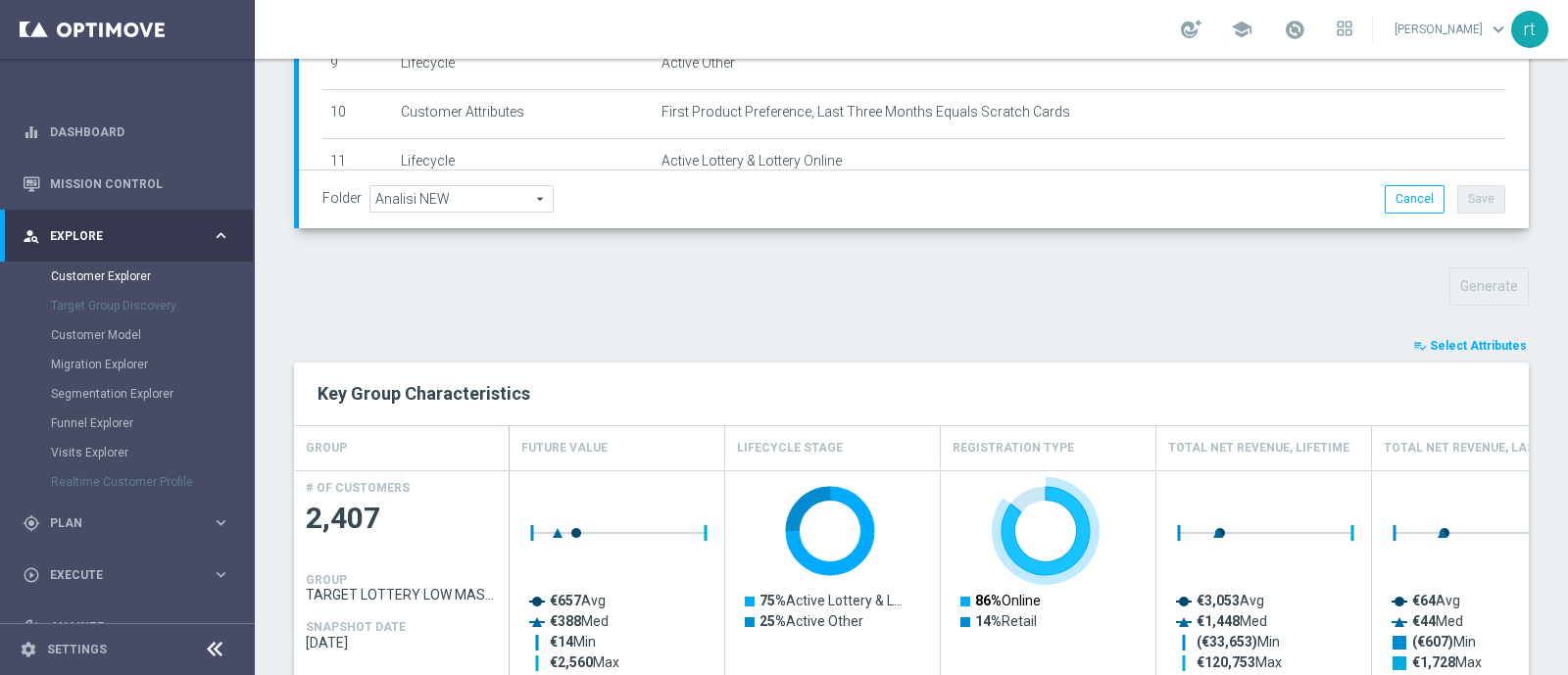
scroll to position [499, 0]
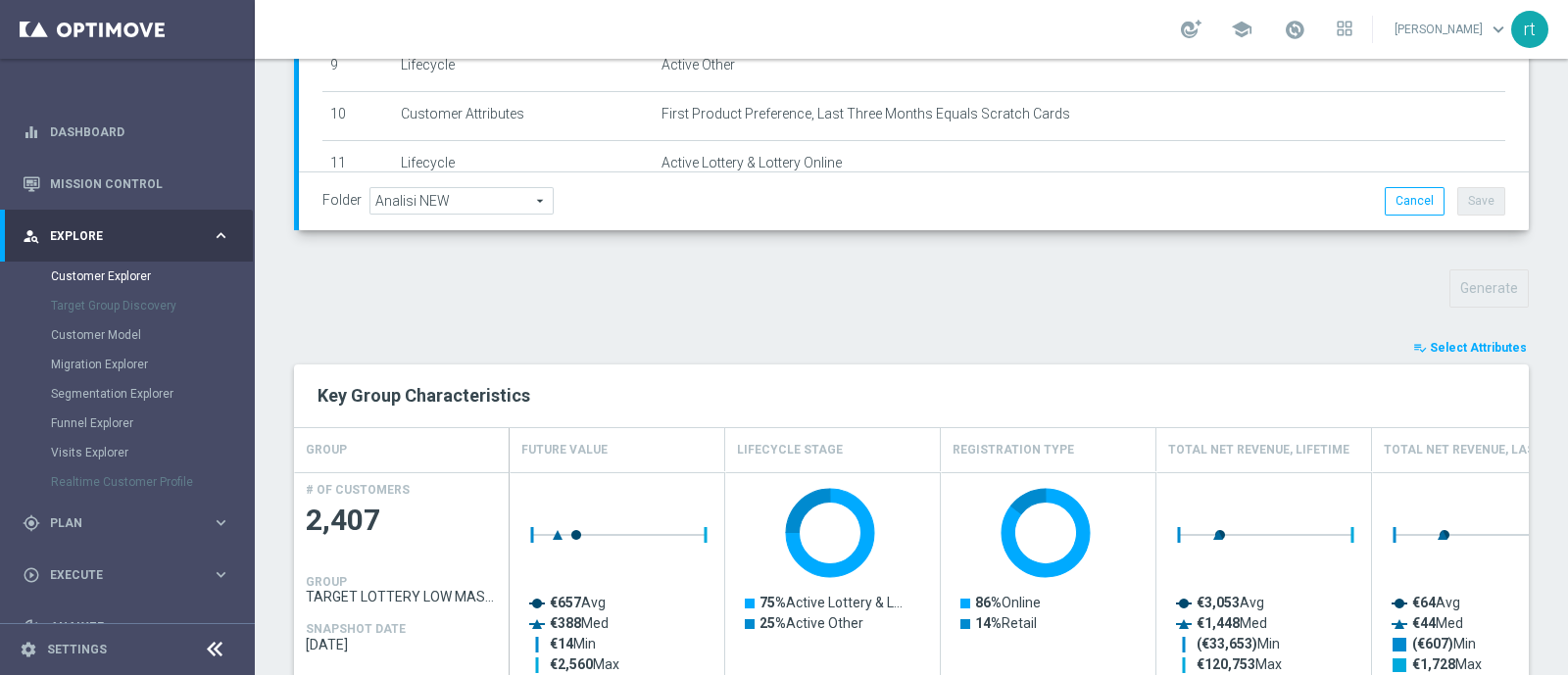
click at [1490, 341] on span "Select Attributes" at bounding box center [1478, 348] width 97 height 14
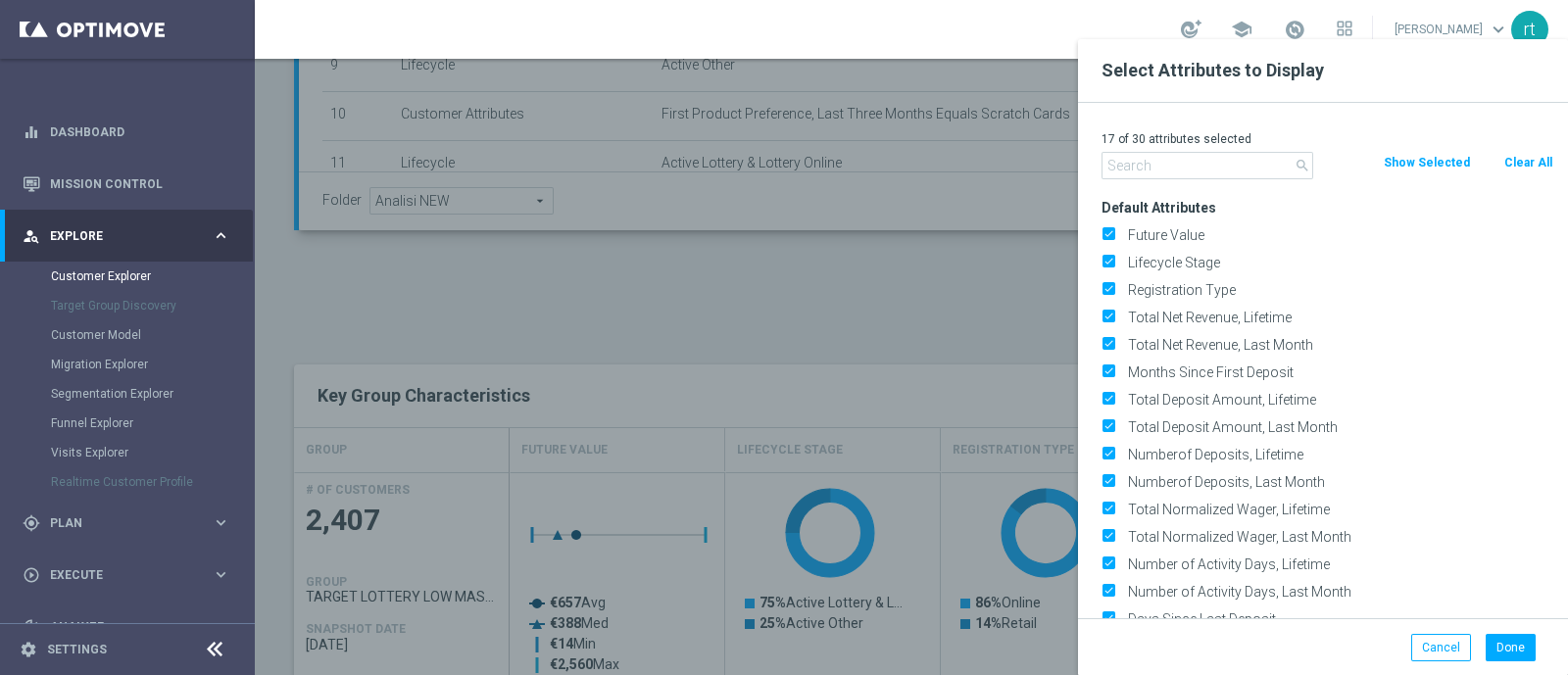
click at [1509, 155] on button "Clear All" at bounding box center [1528, 163] width 52 height 22
checkbox input "false"
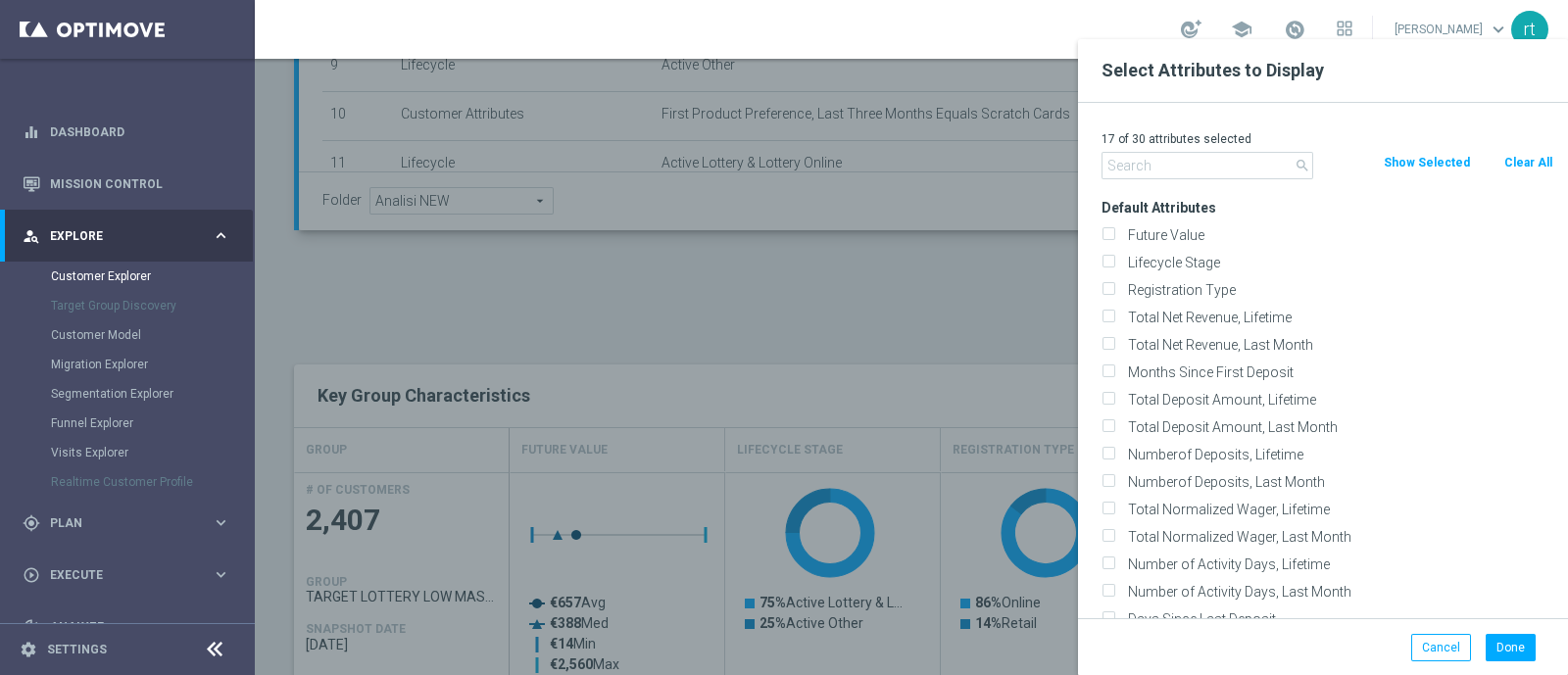
checkbox input "false"
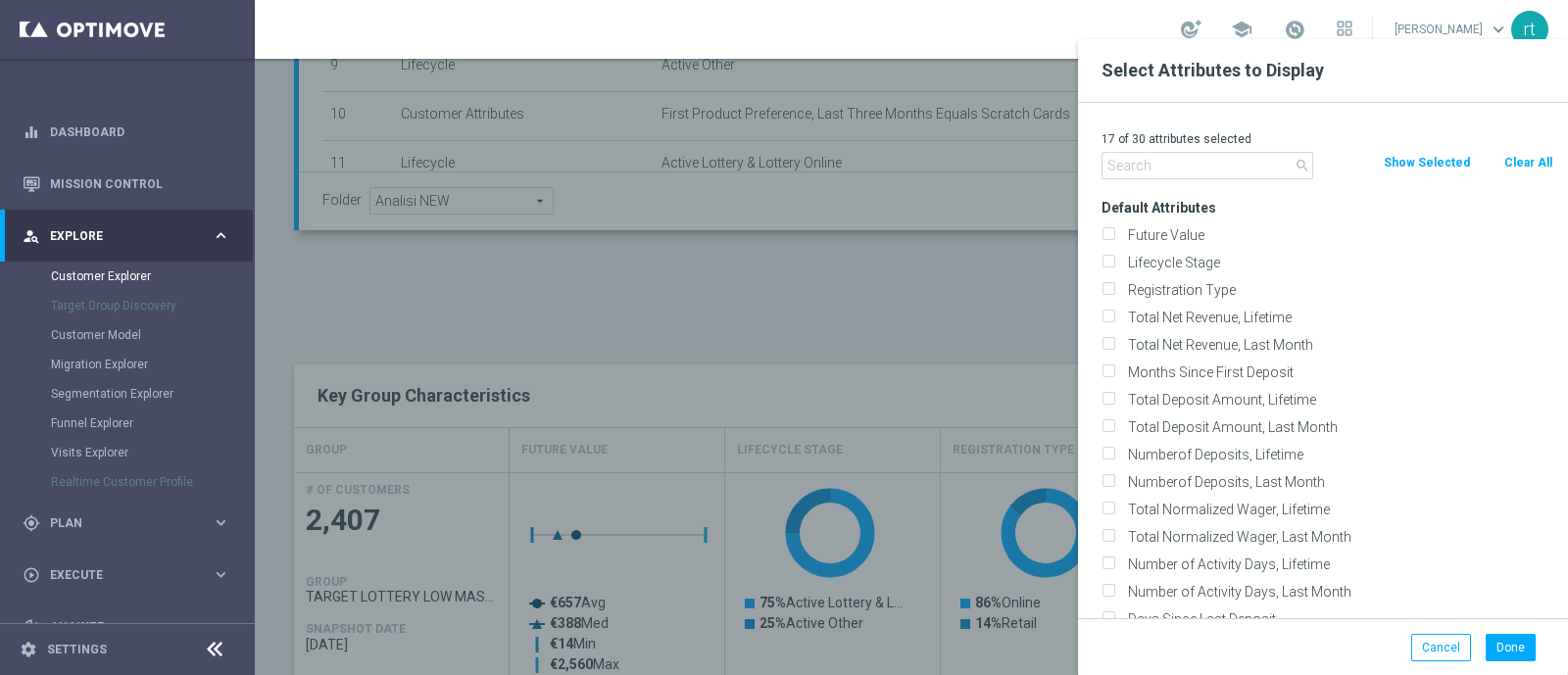
checkbox input "false"
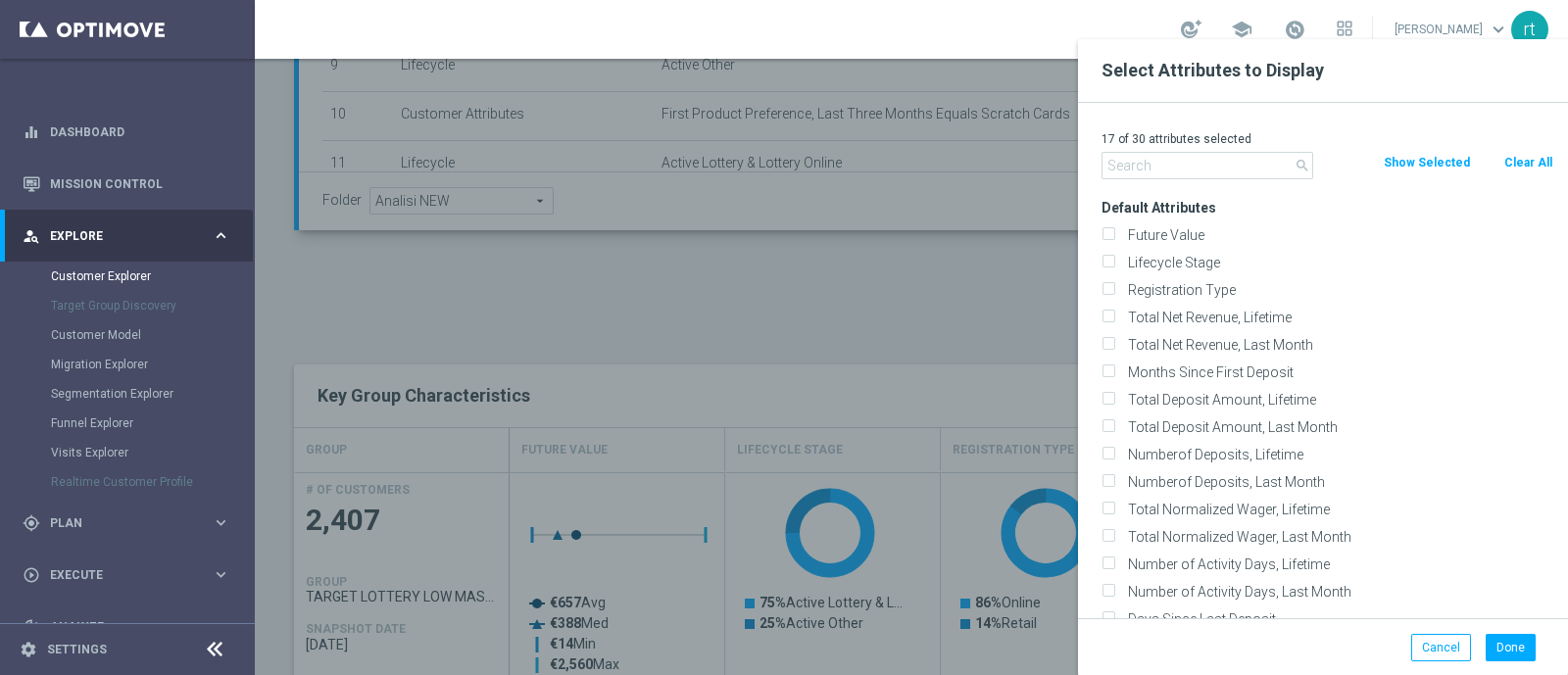
checkbox input "false"
click at [1161, 256] on label "Lifecycle Stage" at bounding box center [1337, 263] width 432 height 18
click at [1114, 258] on input "Lifecycle Stage" at bounding box center [1108, 264] width 13 height 13
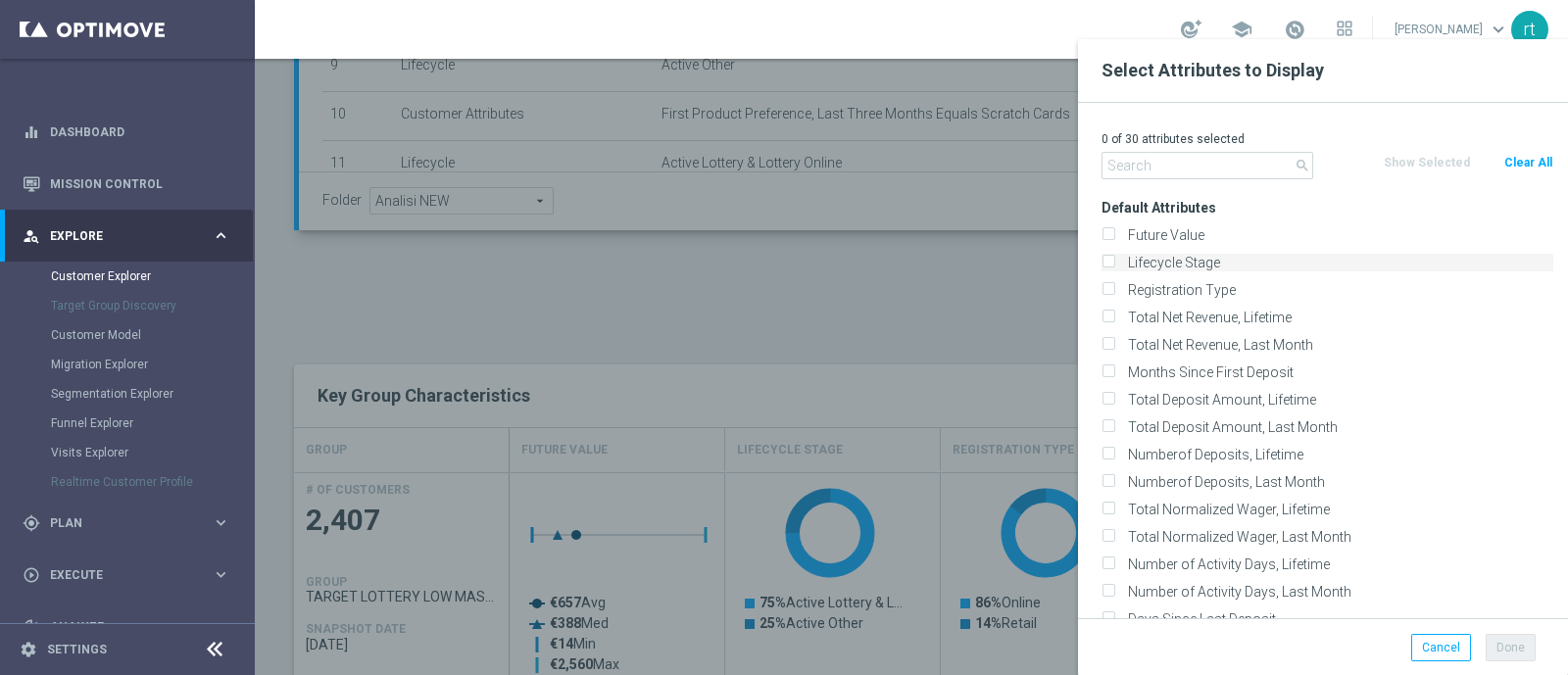
checkbox input "true"
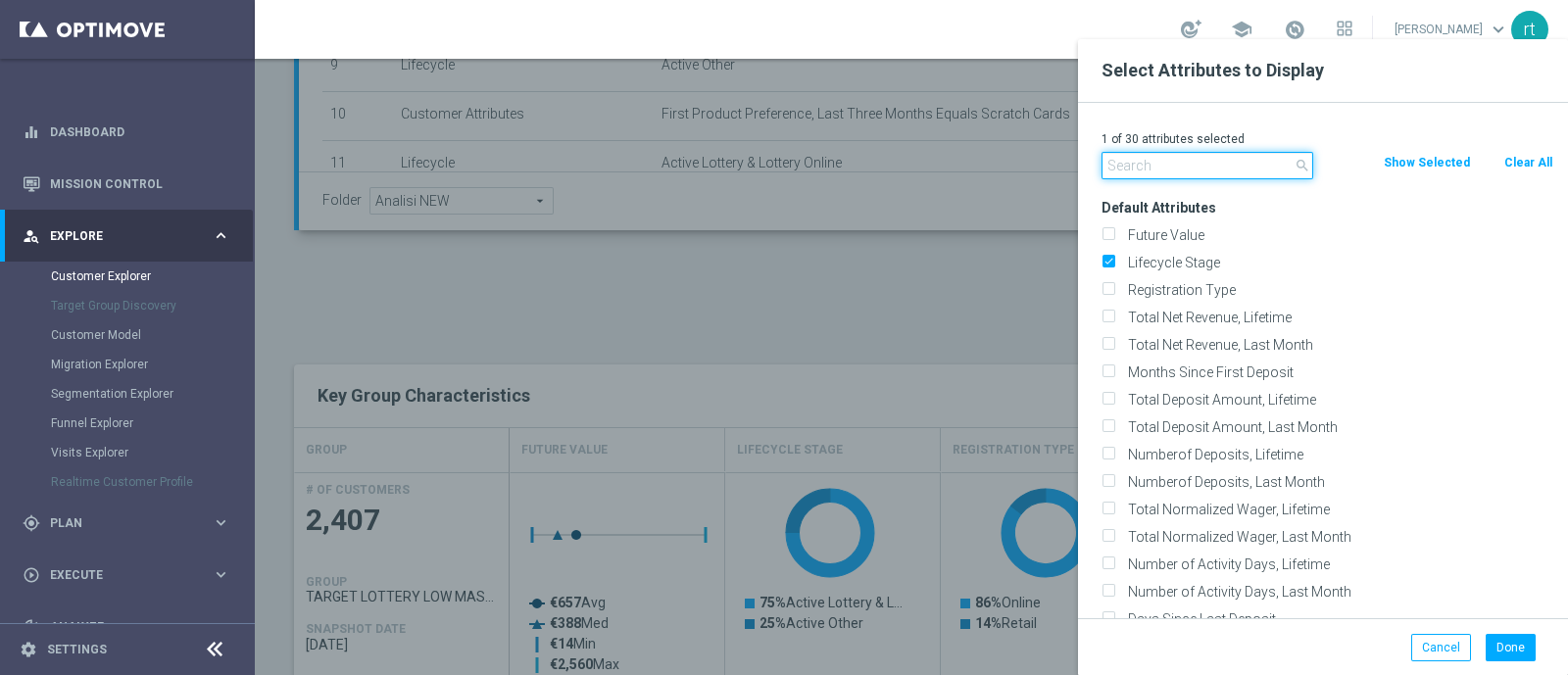
click at [1136, 175] on input "text" at bounding box center [1208, 166] width 211 height 28
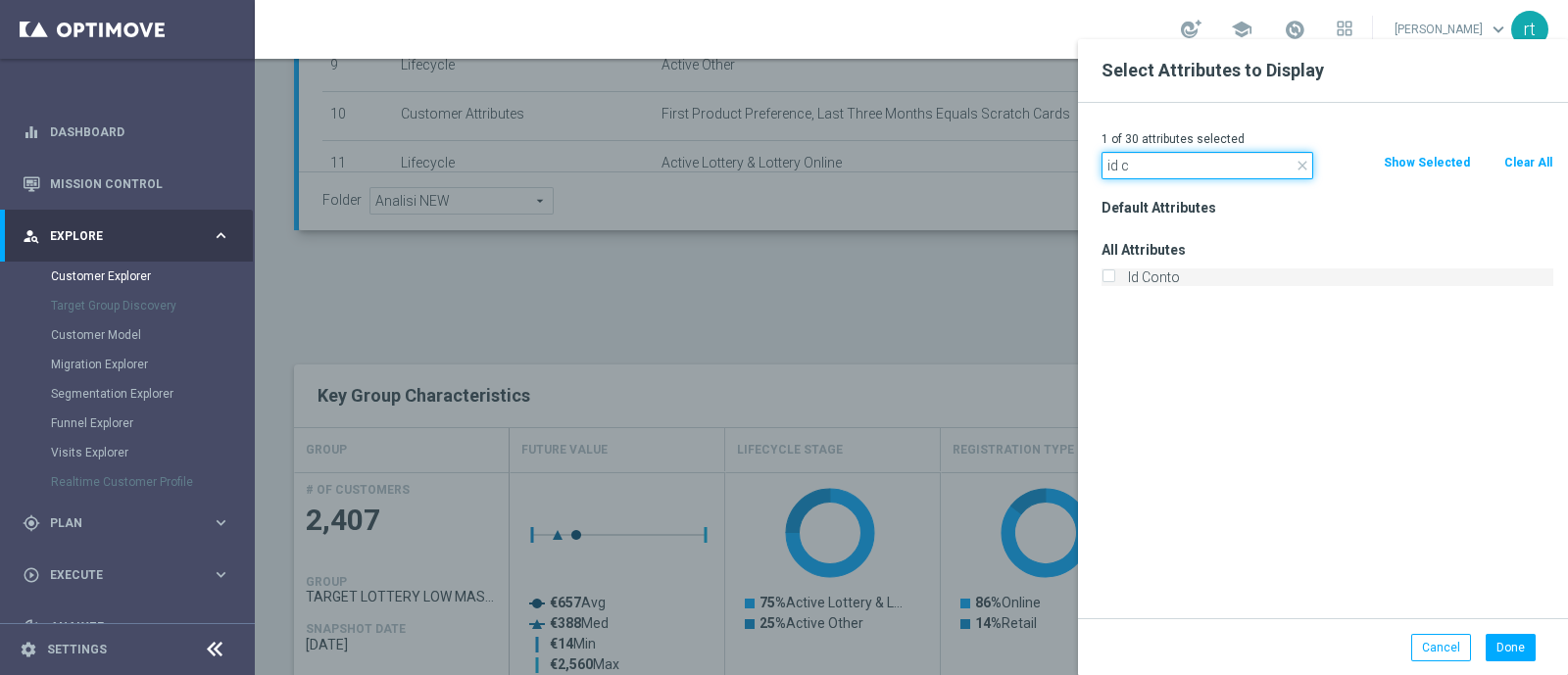
type input "id c"
click at [1162, 283] on label "Id Conto" at bounding box center [1337, 277] width 432 height 18
click at [1114, 283] on input "Id Conto" at bounding box center [1108, 279] width 13 height 13
checkbox input "true"
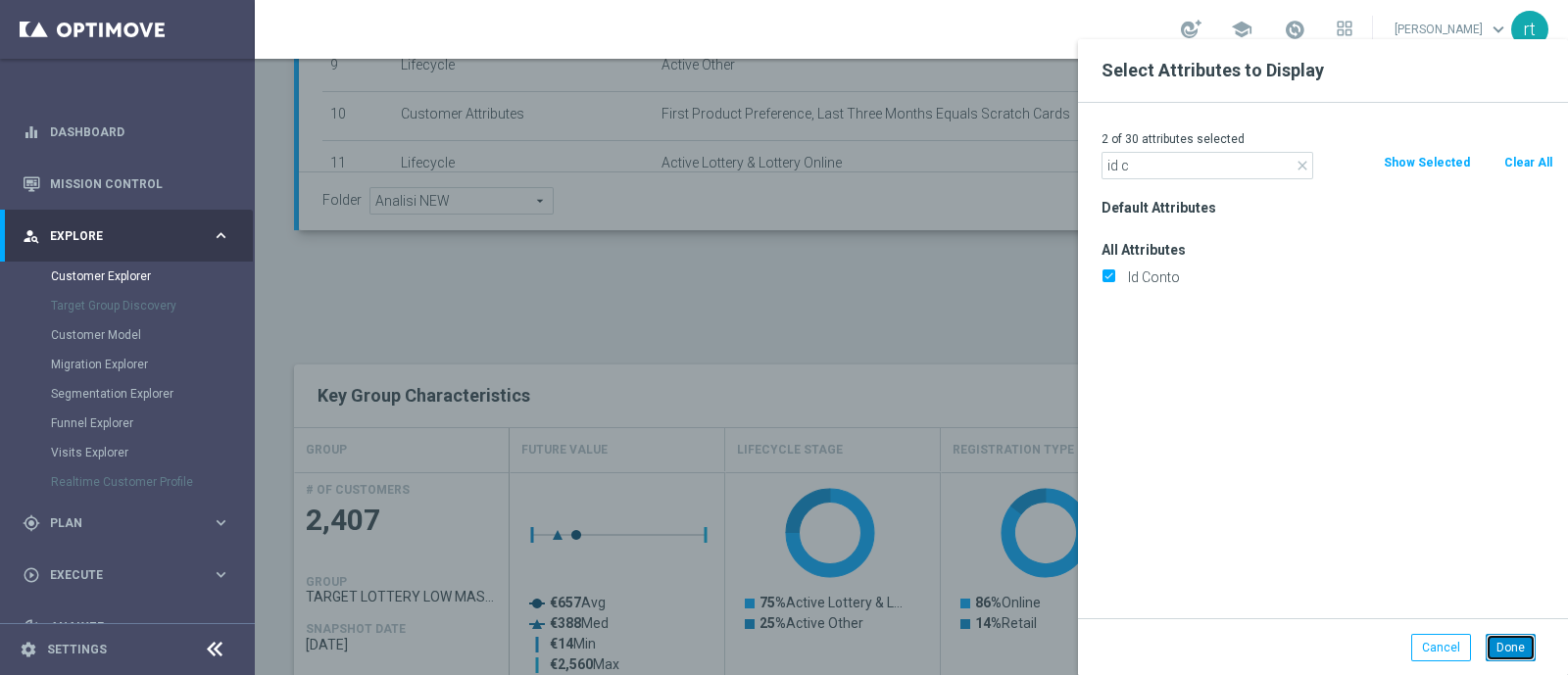
click at [1505, 635] on button "Done" at bounding box center [1511, 648] width 50 height 28
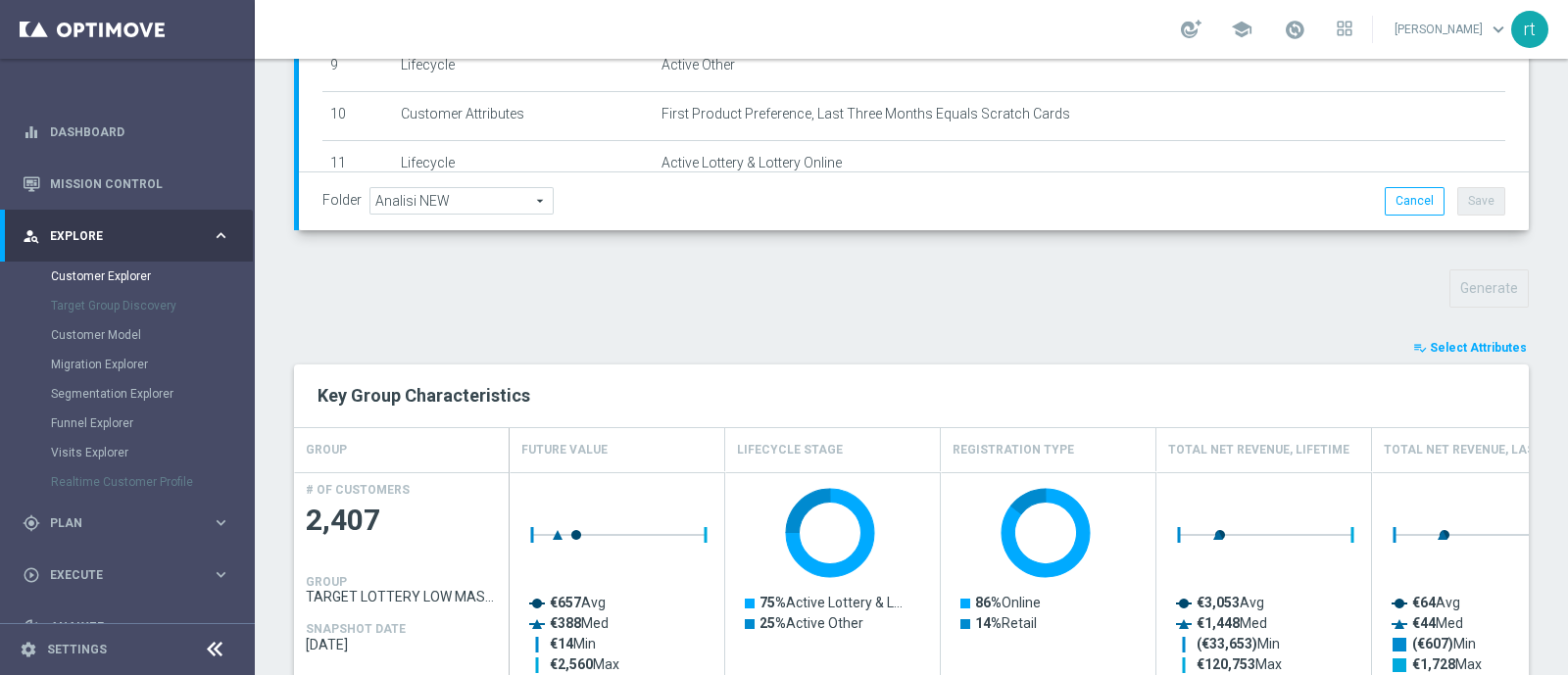
type input "Search"
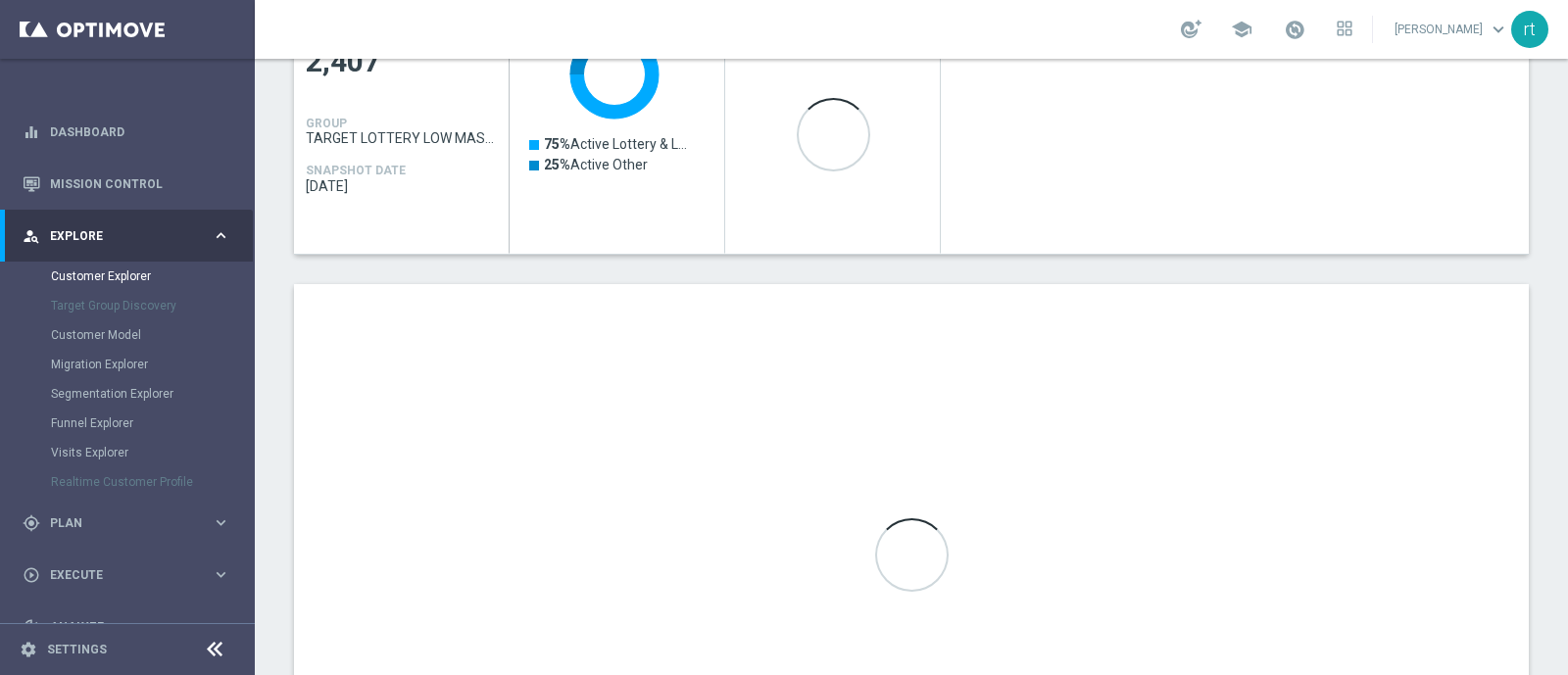
scroll to position [1155, 0]
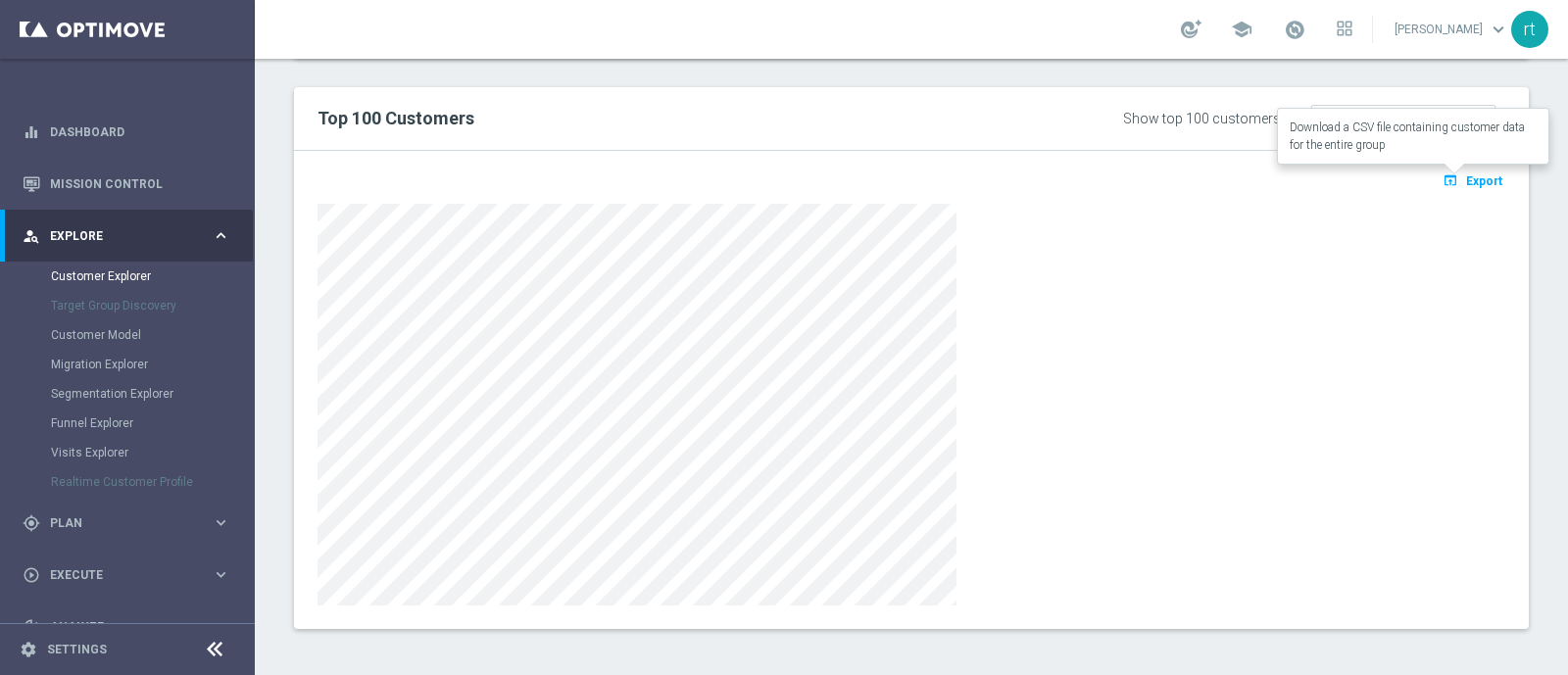
click at [1443, 180] on icon "open_in_browser" at bounding box center [1453, 180] width 21 height 16
